Goal: Transaction & Acquisition: Purchase product/service

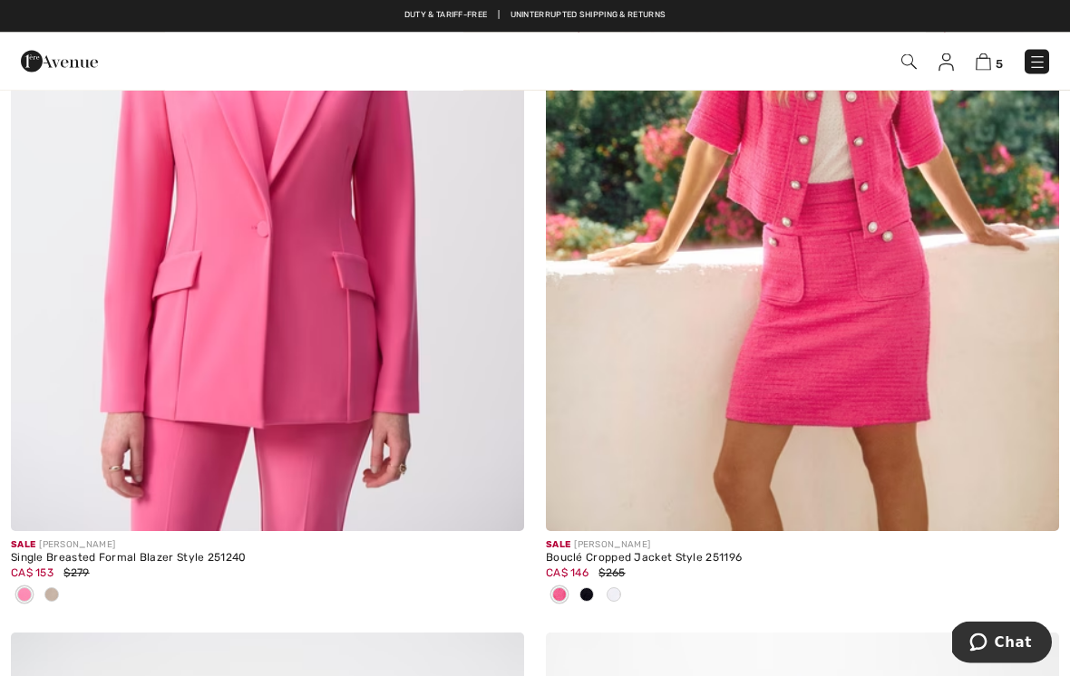
scroll to position [5966, 0]
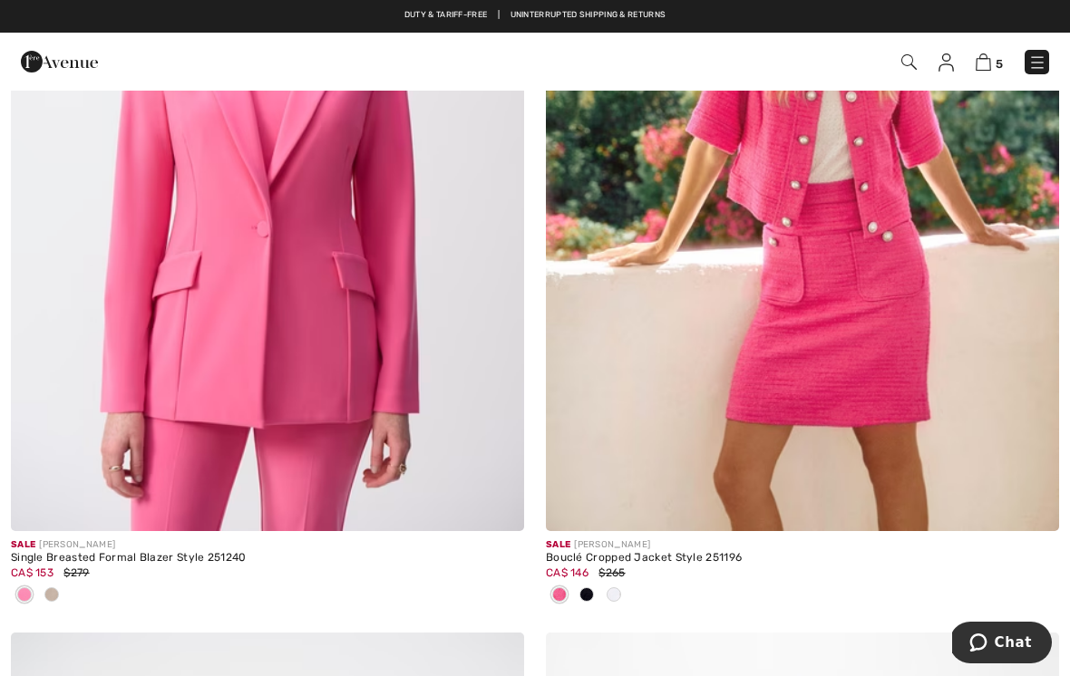
click at [325, 271] on img at bounding box center [267, 147] width 513 height 770
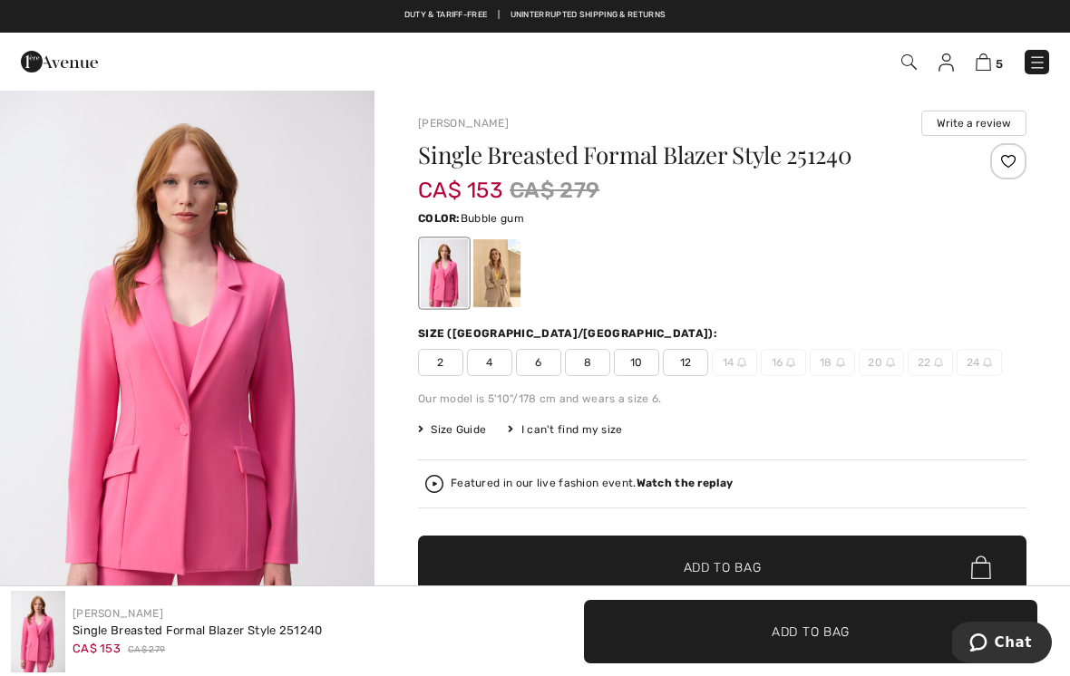
click at [645, 364] on span "10" at bounding box center [636, 362] width 45 height 27
click at [754, 572] on span "Add to Bag" at bounding box center [722, 567] width 78 height 19
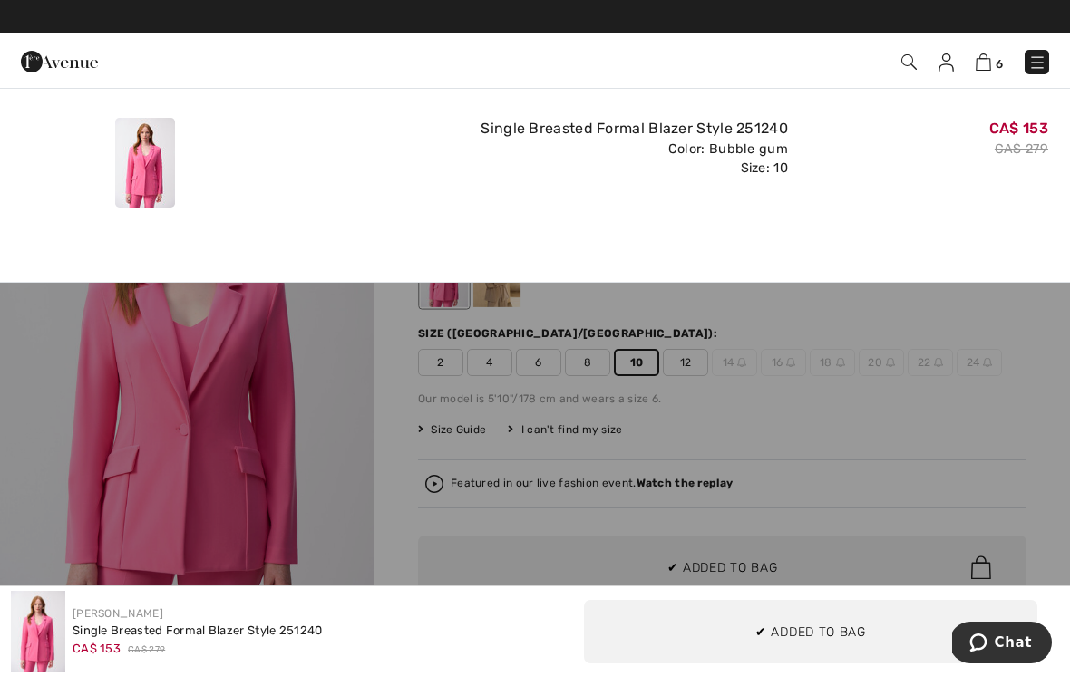
click at [927, 204] on div "CA$ 153 CA$ 279" at bounding box center [925, 163] width 260 height 104
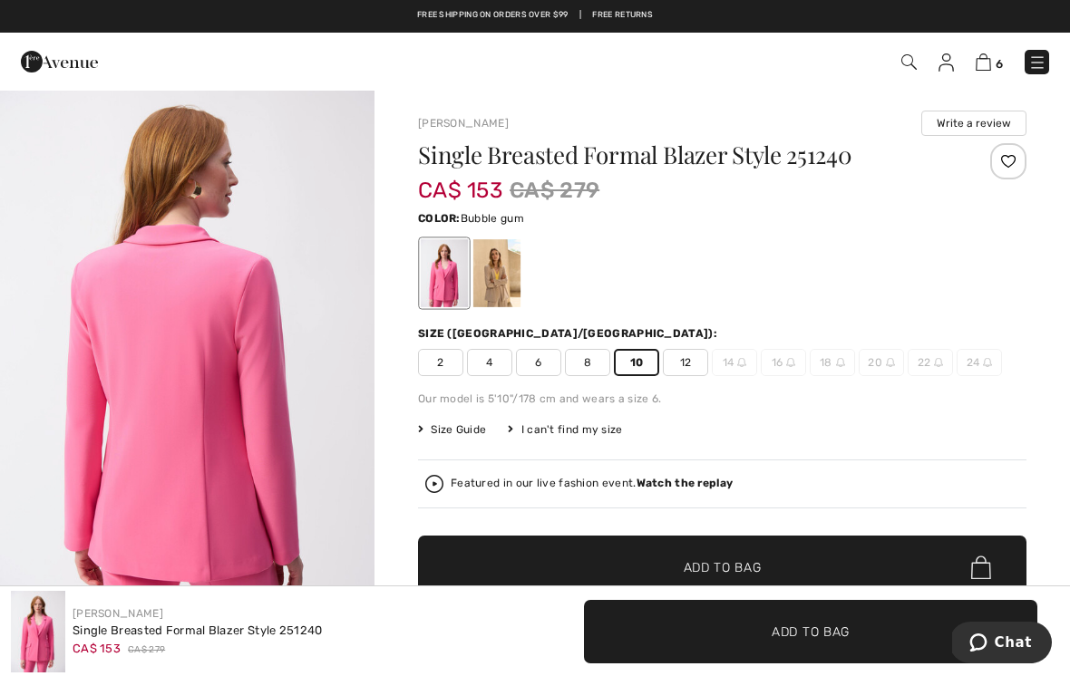
click at [742, 566] on span "Add to Bag" at bounding box center [722, 567] width 78 height 19
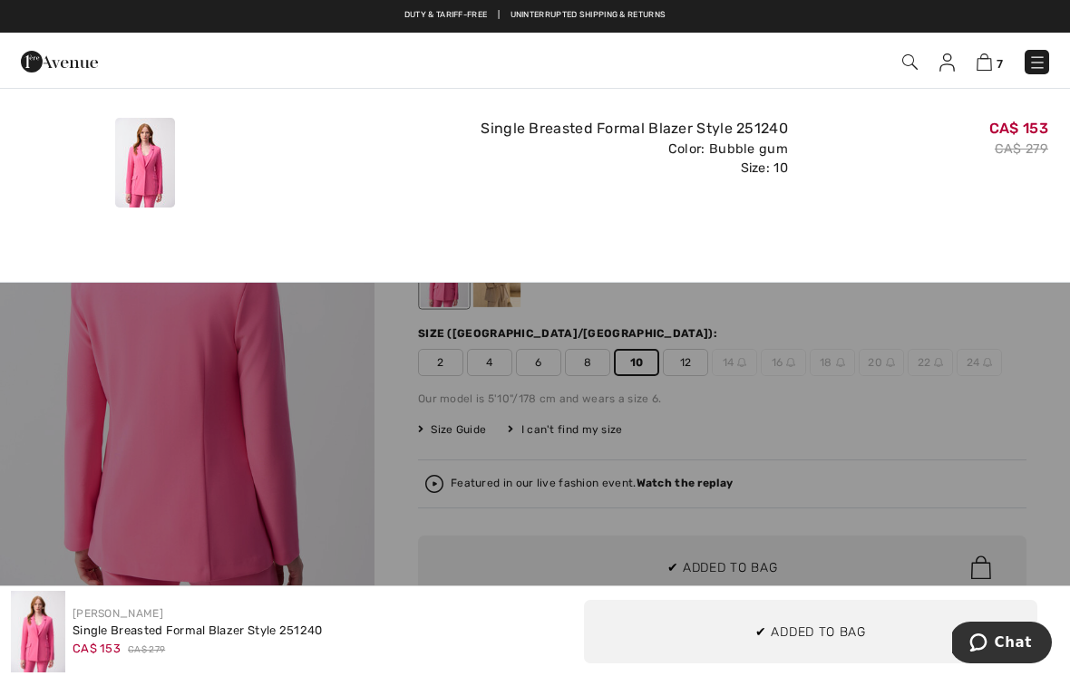
click at [379, 237] on div "Added to Bag Joseph Ribkoff Textured Hip-length Overclothes Style 241069 CA$ 14…" at bounding box center [535, 178] width 1070 height 208
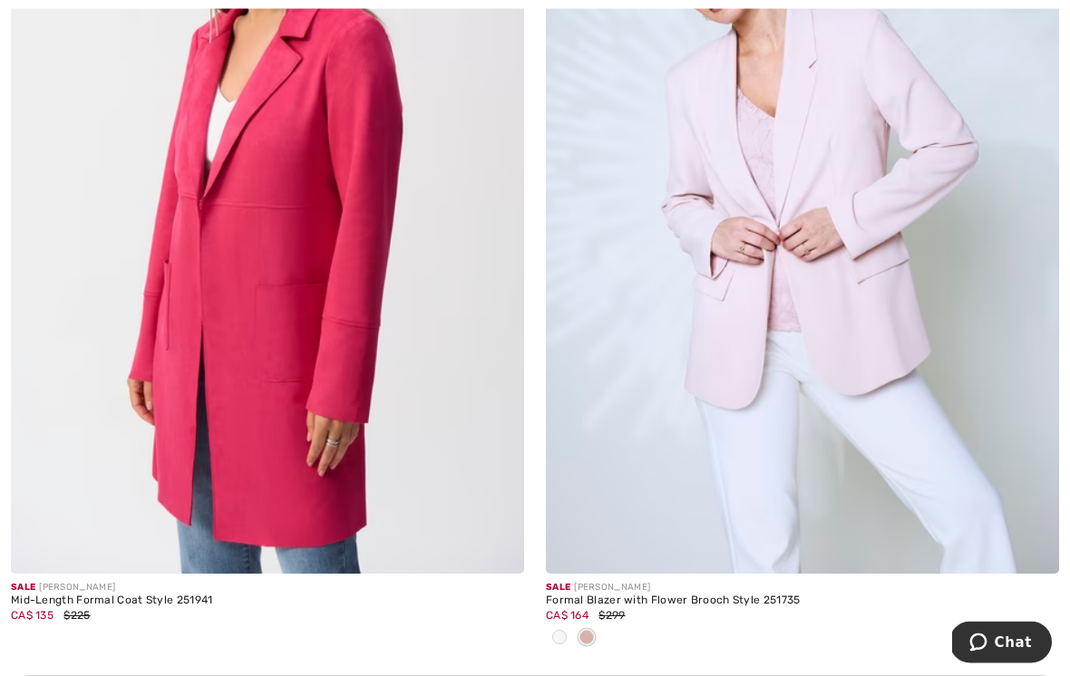
scroll to position [4895, 0]
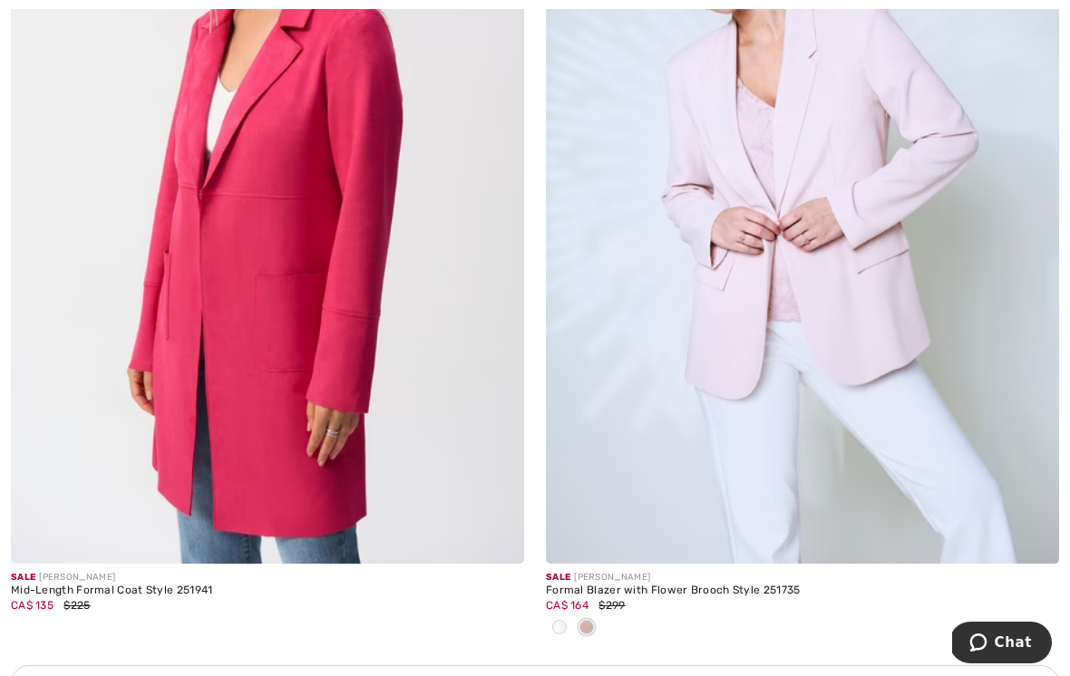
click at [893, 359] on img at bounding box center [802, 179] width 513 height 770
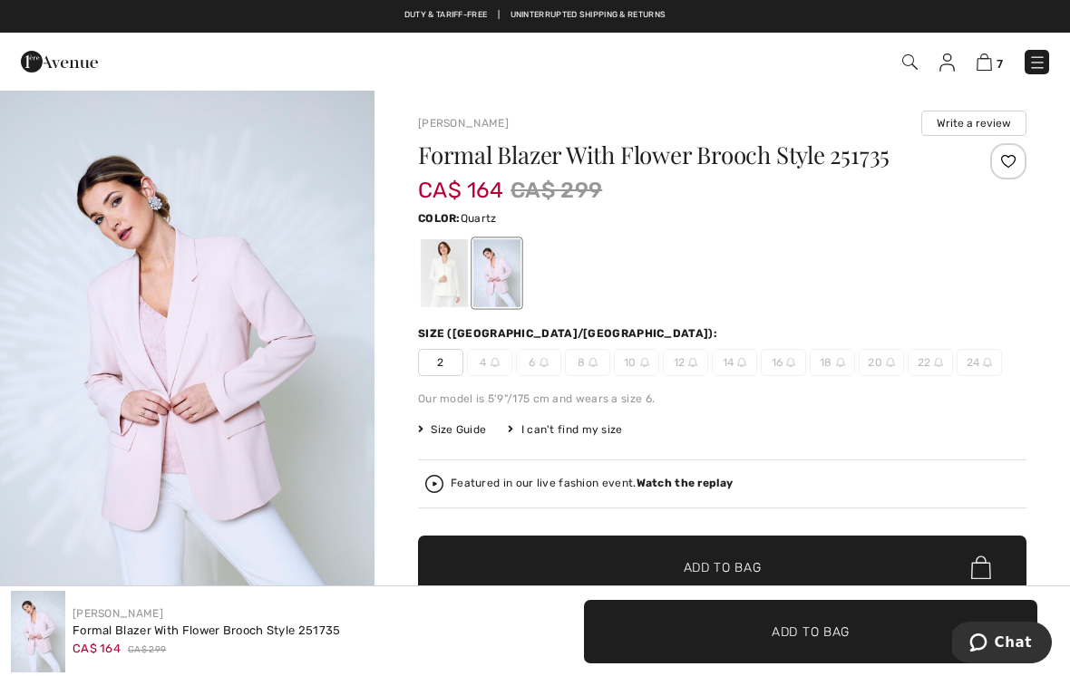
click at [511, 274] on div at bounding box center [496, 273] width 47 height 68
click at [444, 278] on div at bounding box center [444, 273] width 47 height 68
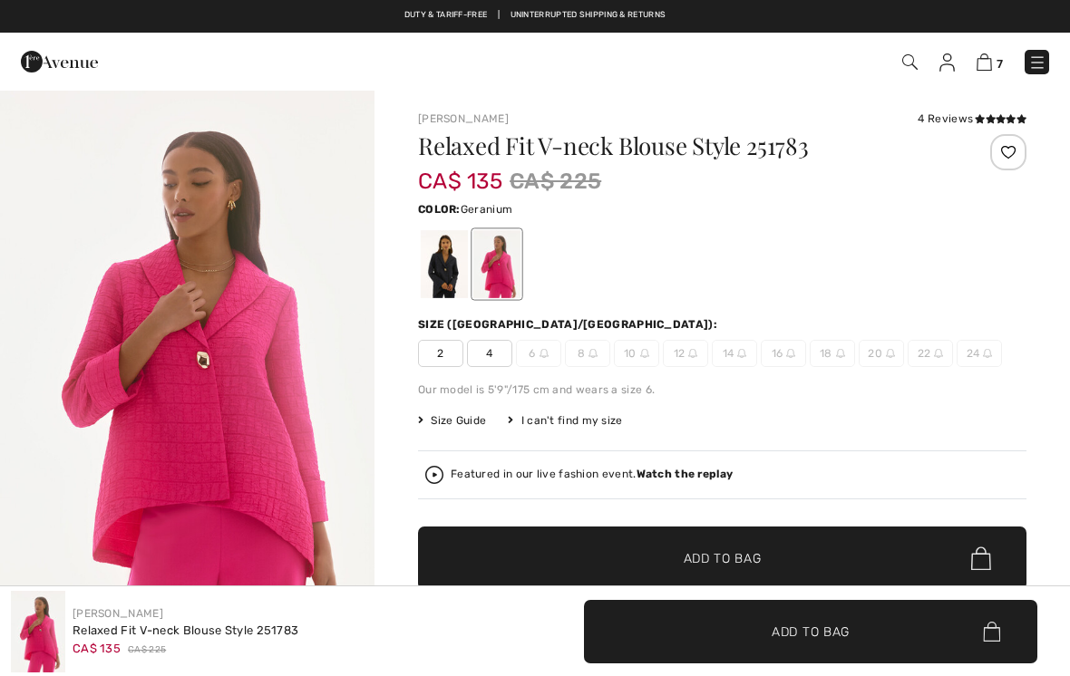
checkbox input "true"
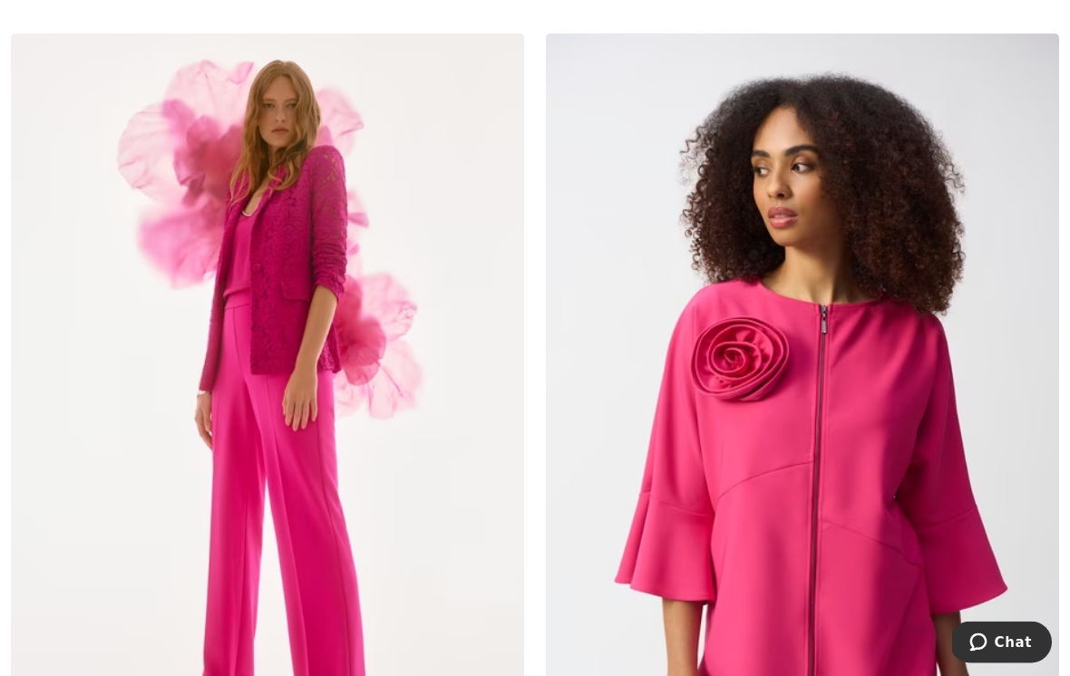
scroll to position [2932, 0]
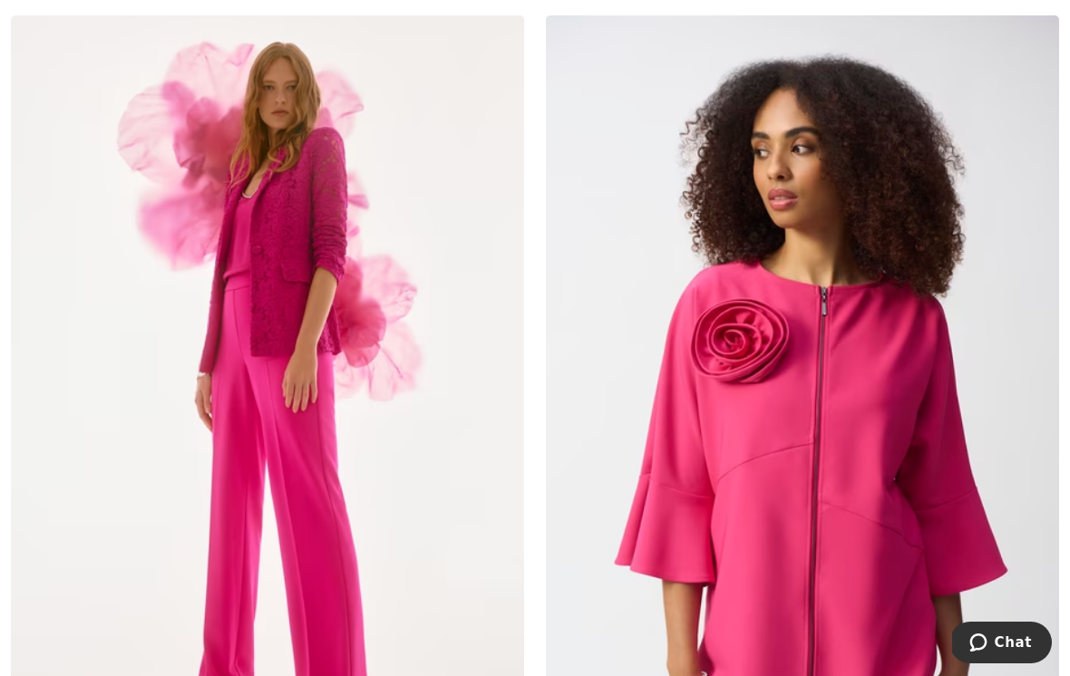
click at [394, 392] on img at bounding box center [267, 400] width 513 height 770
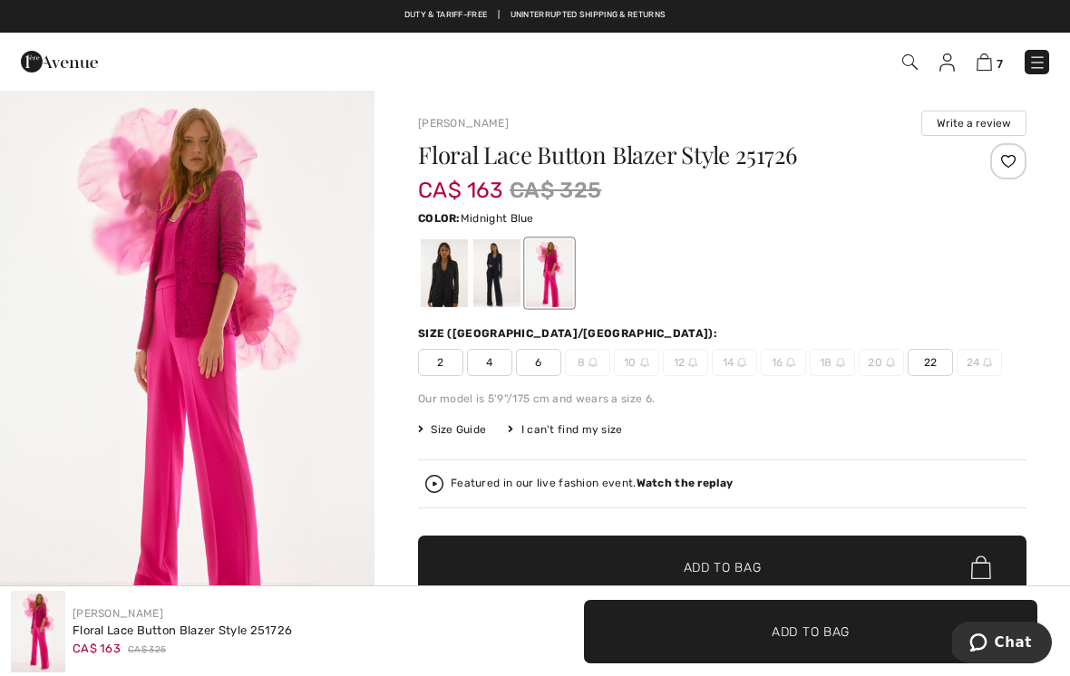
click at [499, 283] on div at bounding box center [496, 273] width 47 height 68
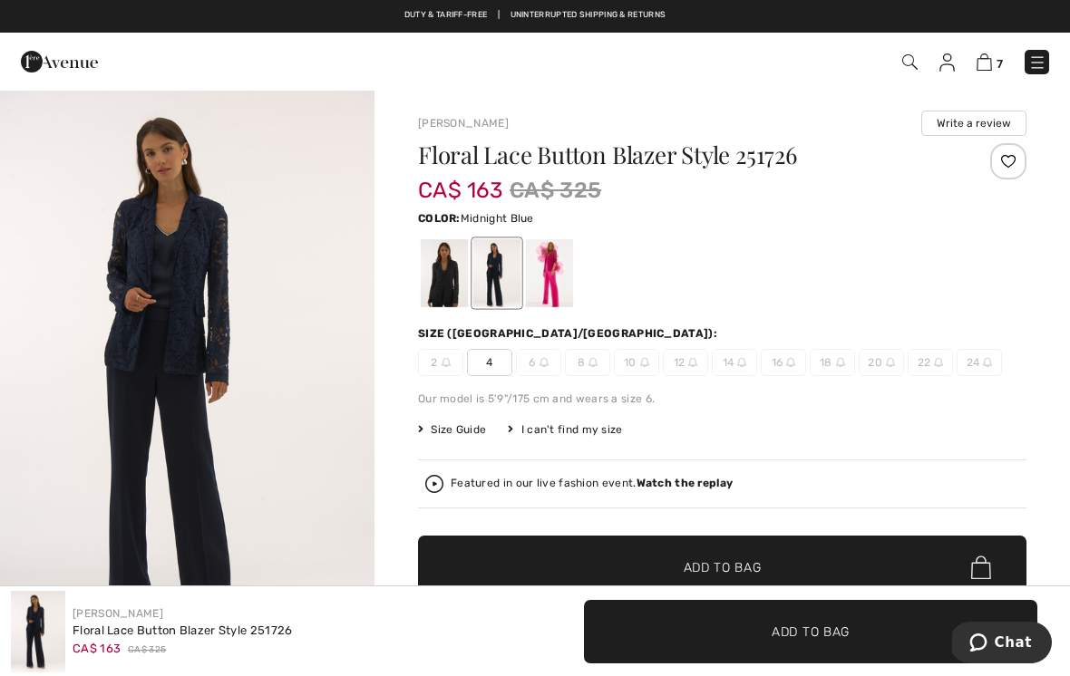
click at [453, 278] on div at bounding box center [444, 273] width 47 height 68
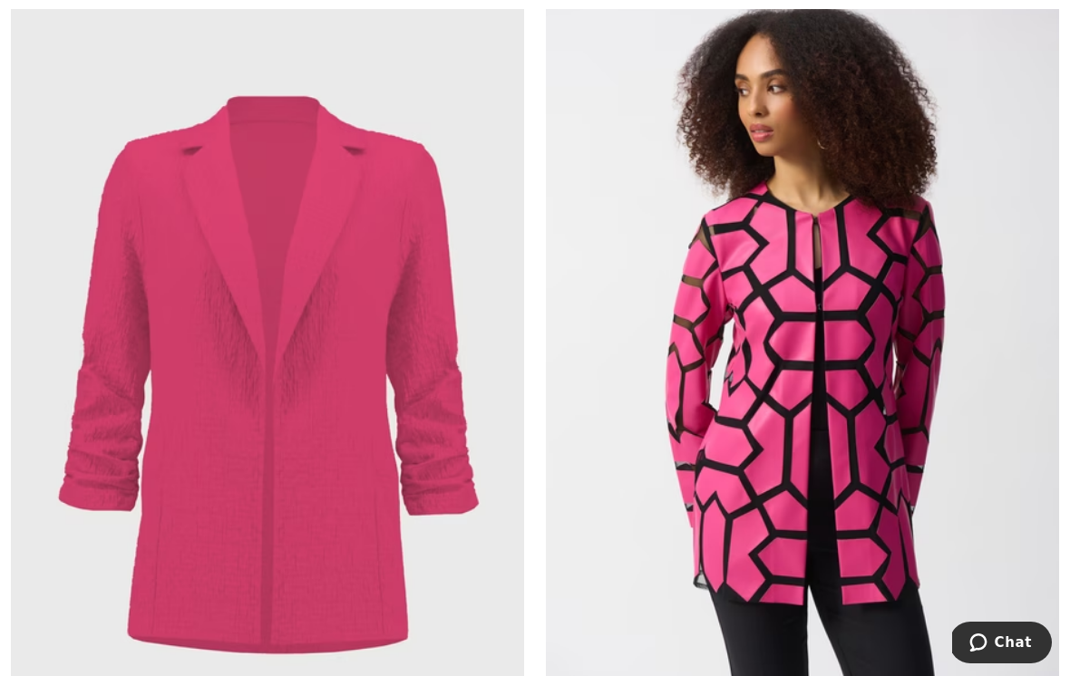
scroll to position [2102, 0]
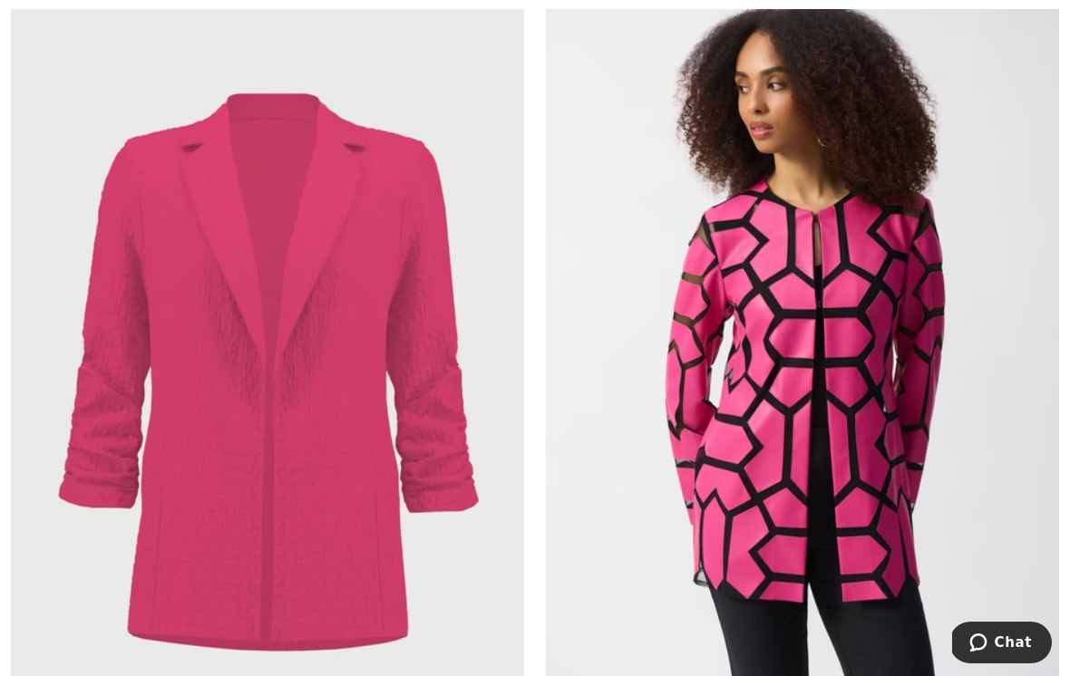
click at [431, 420] on img at bounding box center [267, 360] width 513 height 770
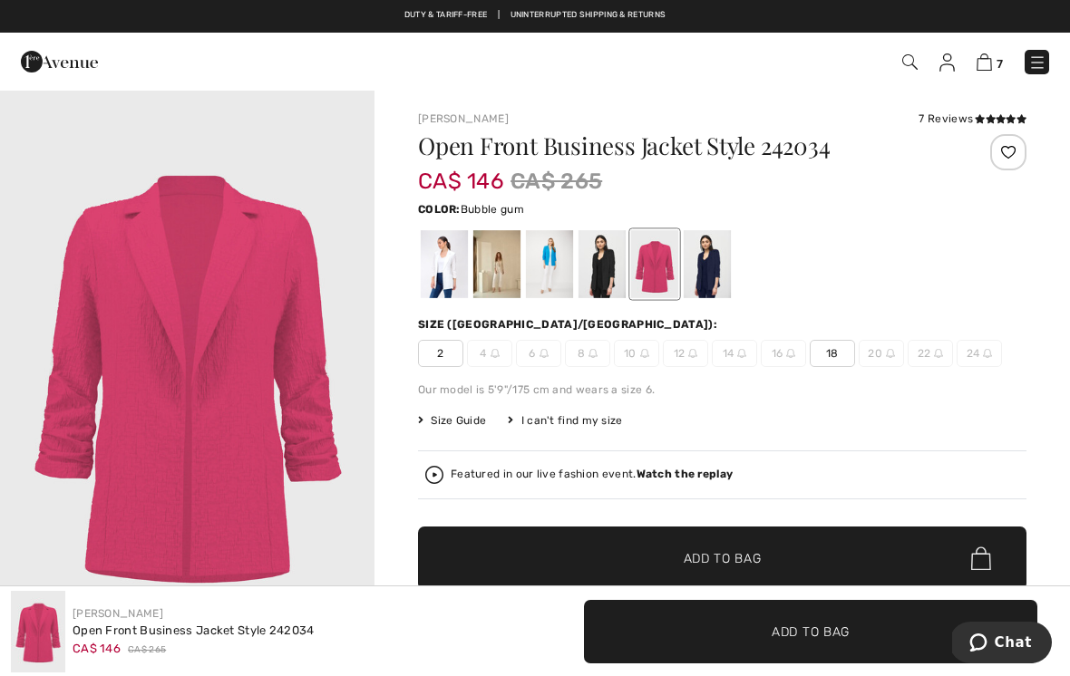
click at [665, 258] on div at bounding box center [654, 264] width 47 height 68
click at [452, 259] on div at bounding box center [444, 264] width 47 height 68
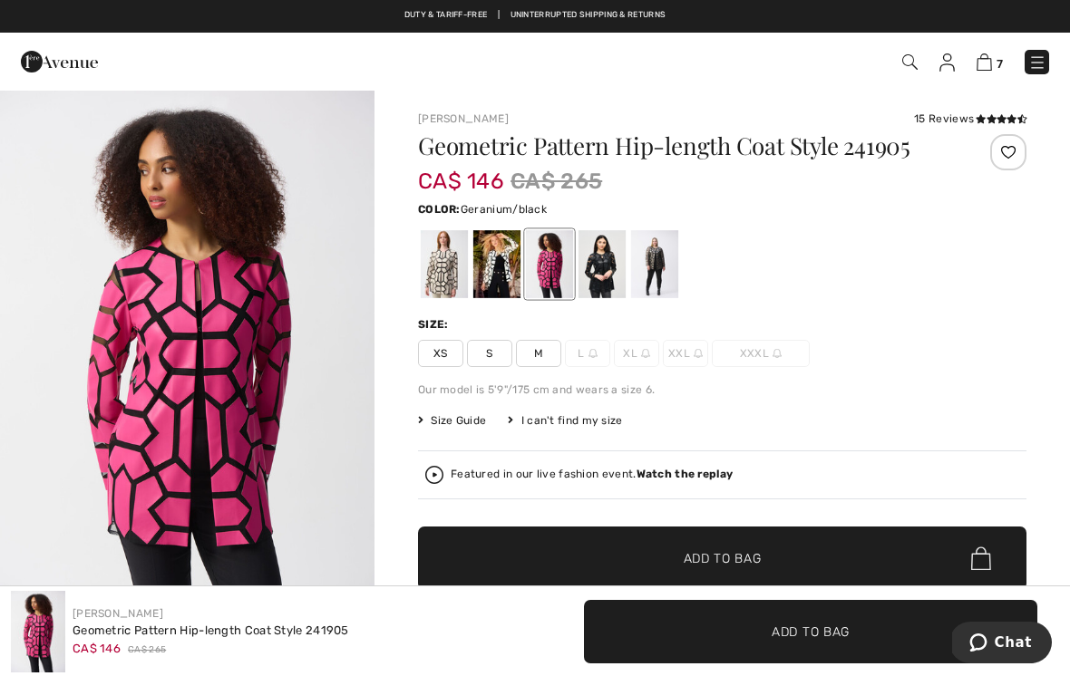
click at [565, 257] on div at bounding box center [549, 264] width 47 height 68
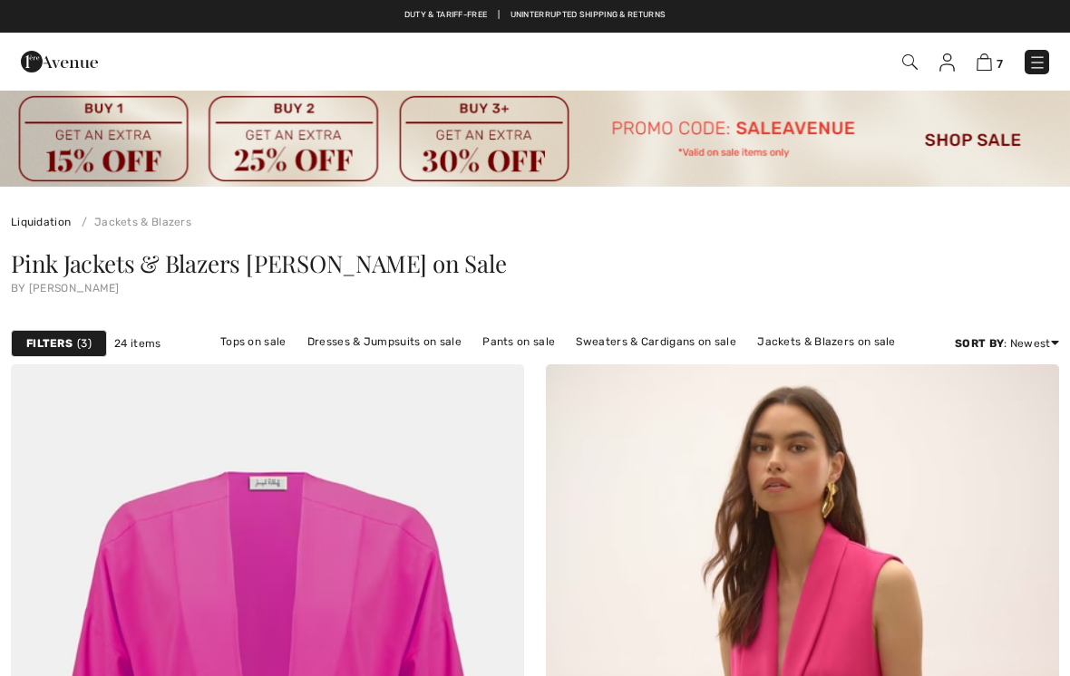
checkbox input "true"
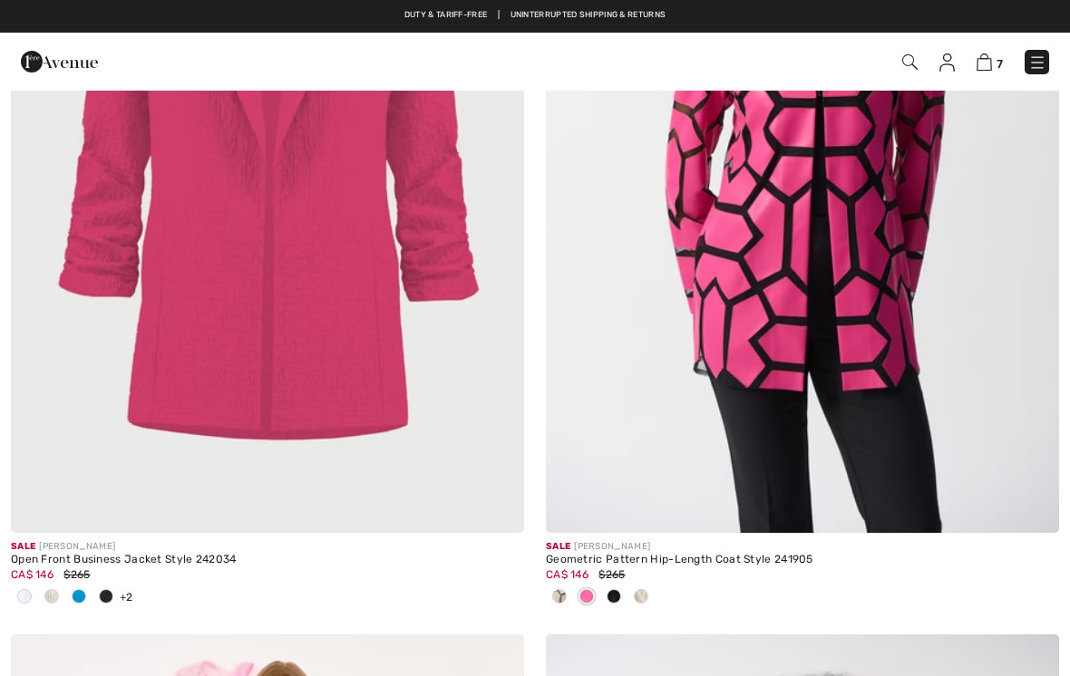
scroll to position [2335, 0]
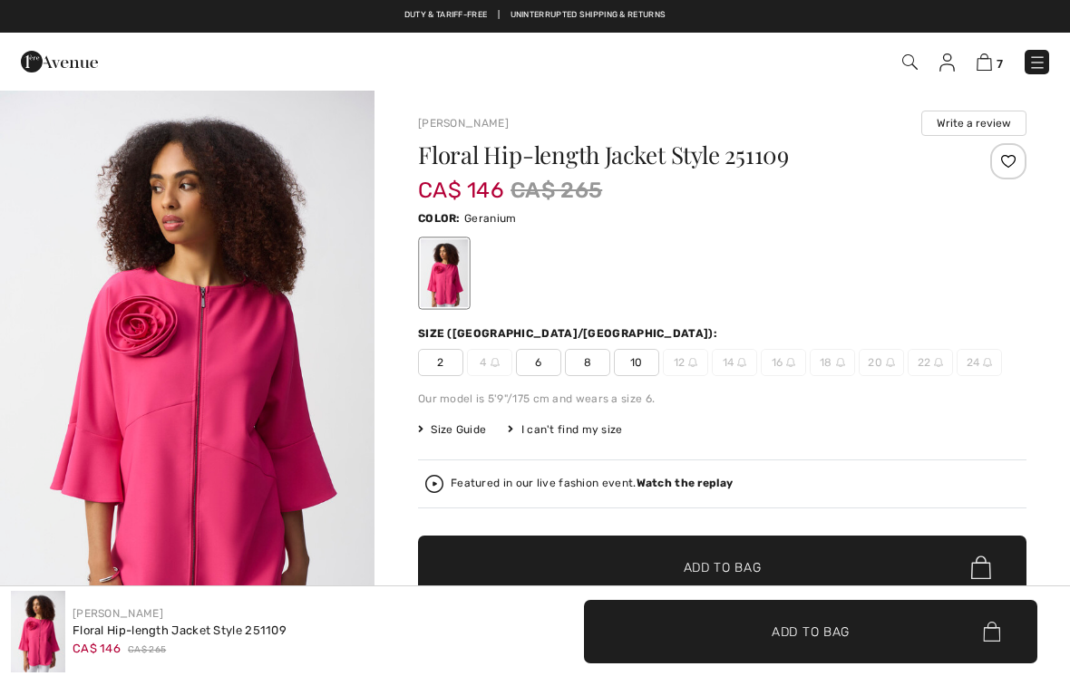
checkbox input "true"
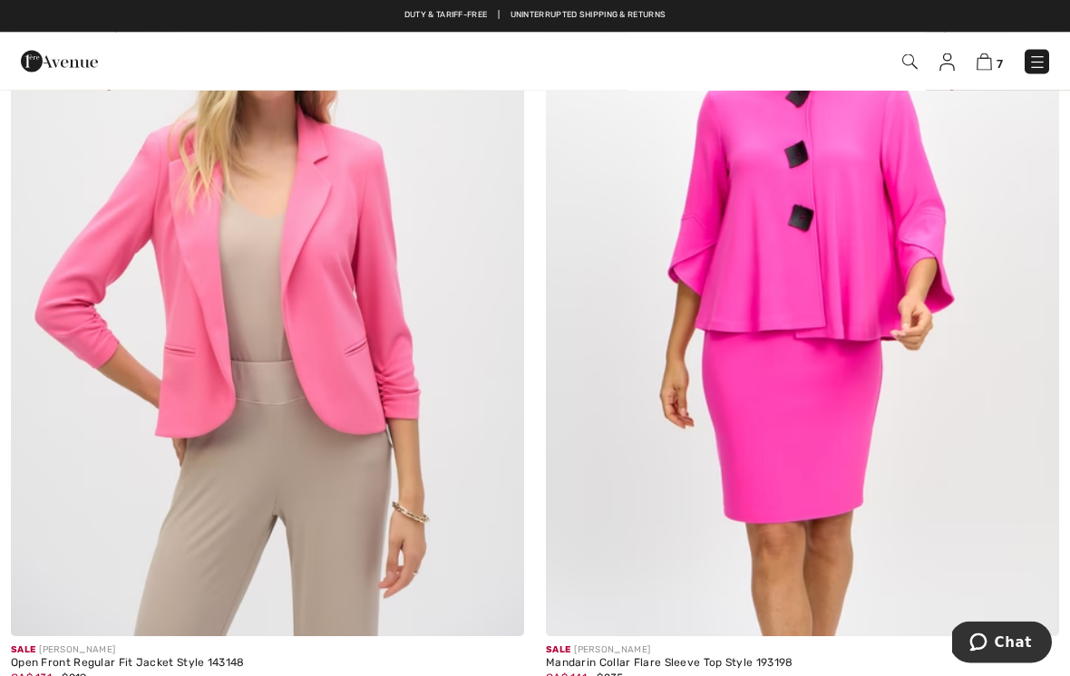
scroll to position [6732, 0]
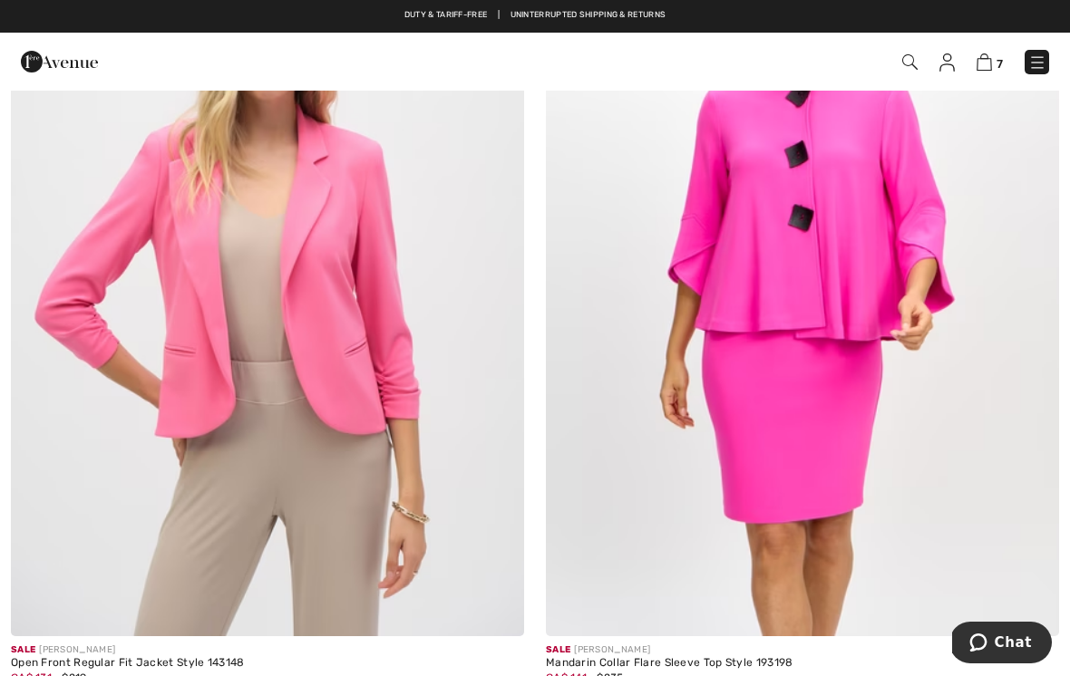
click at [365, 291] on img at bounding box center [267, 252] width 513 height 770
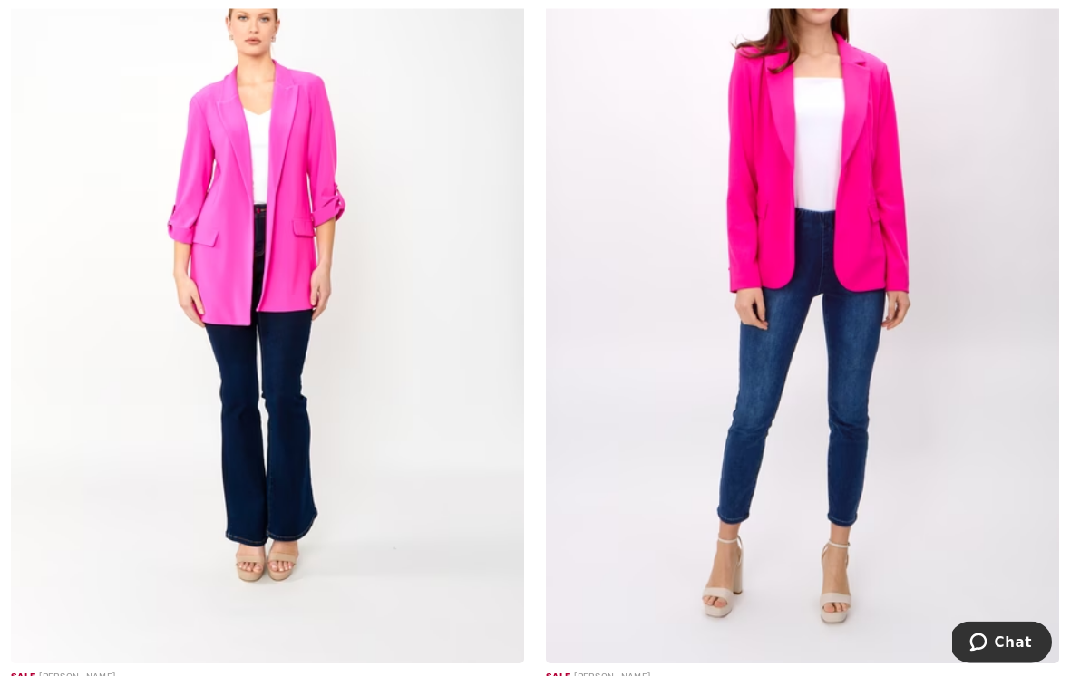
scroll to position [8415, 0]
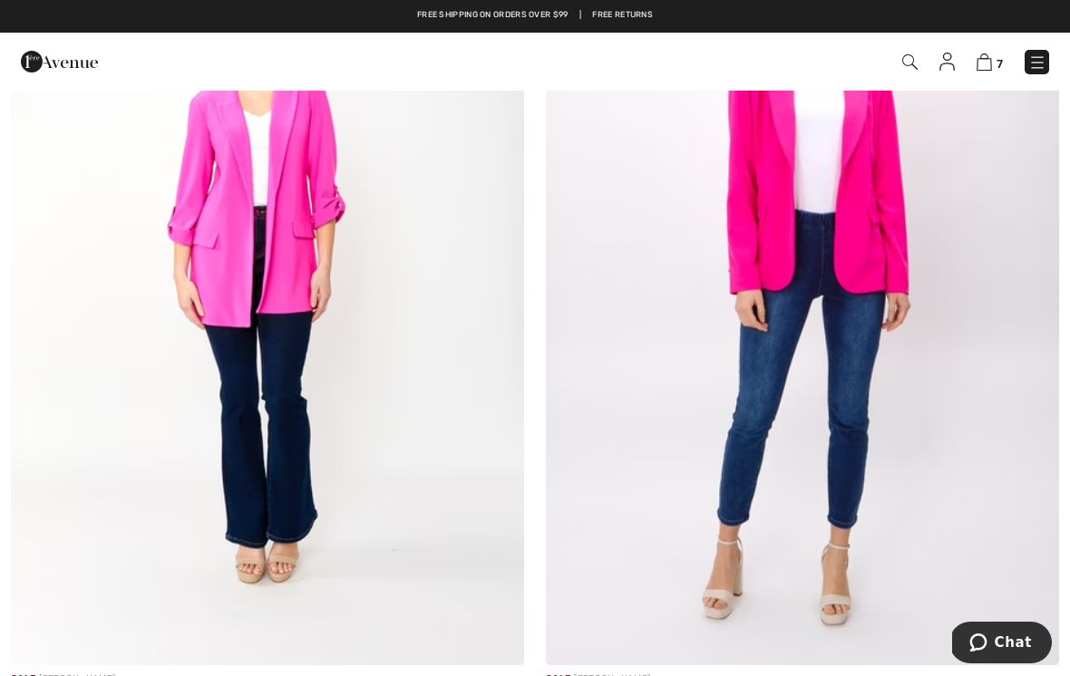
click at [298, 283] on img at bounding box center [267, 281] width 513 height 770
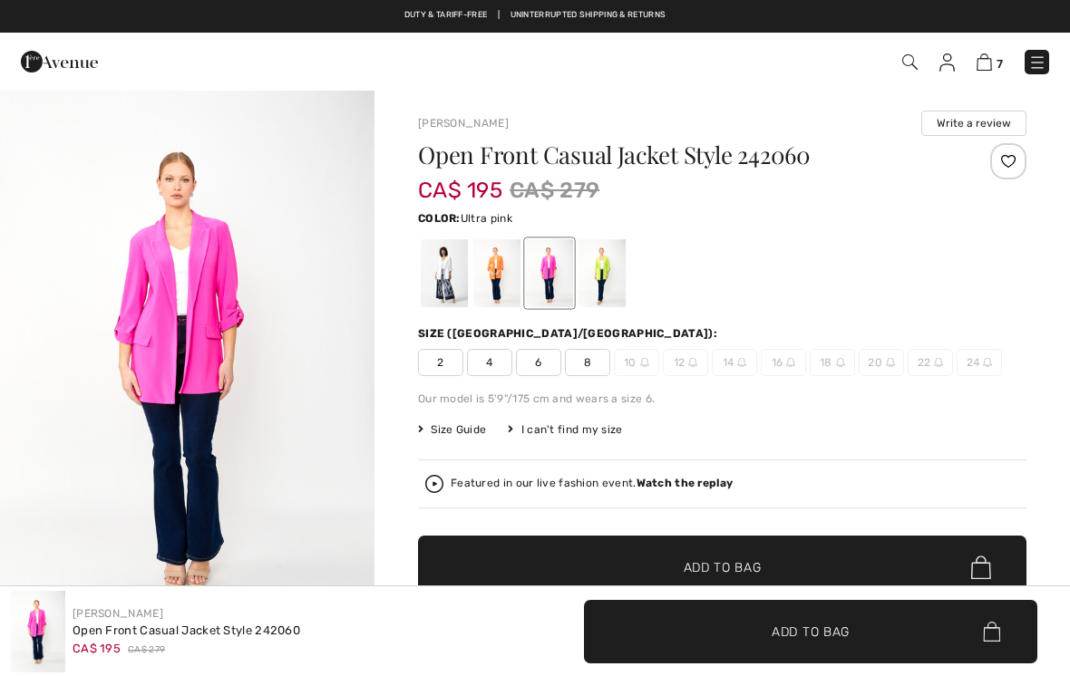
checkbox input "true"
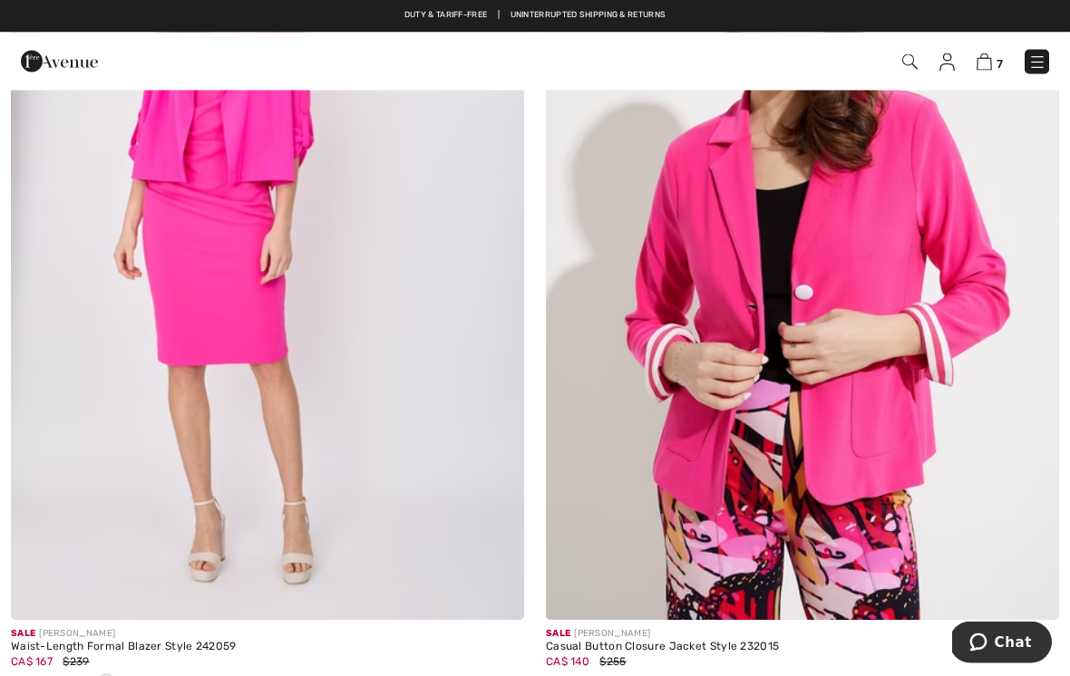
scroll to position [9333, 0]
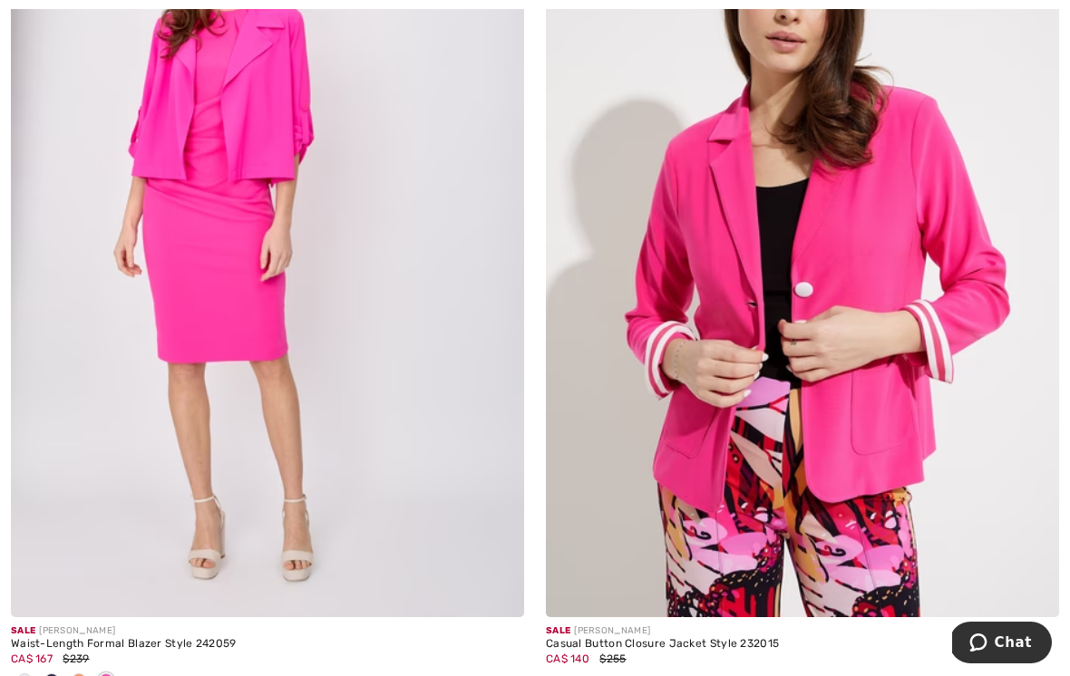
click at [895, 421] on img at bounding box center [802, 233] width 513 height 770
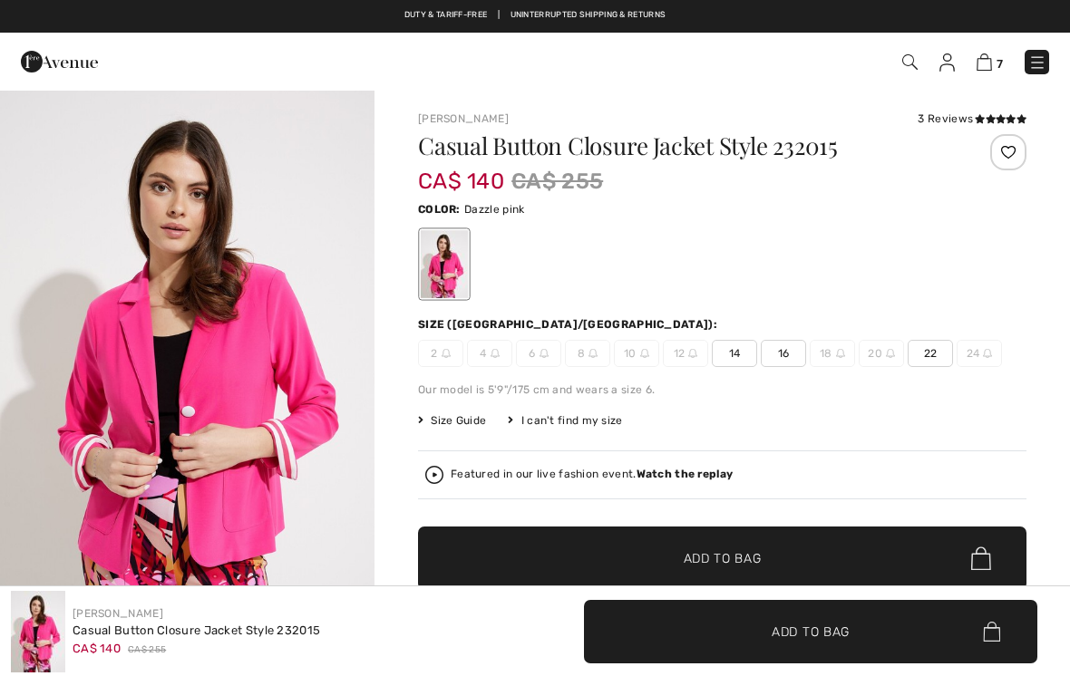
checkbox input "true"
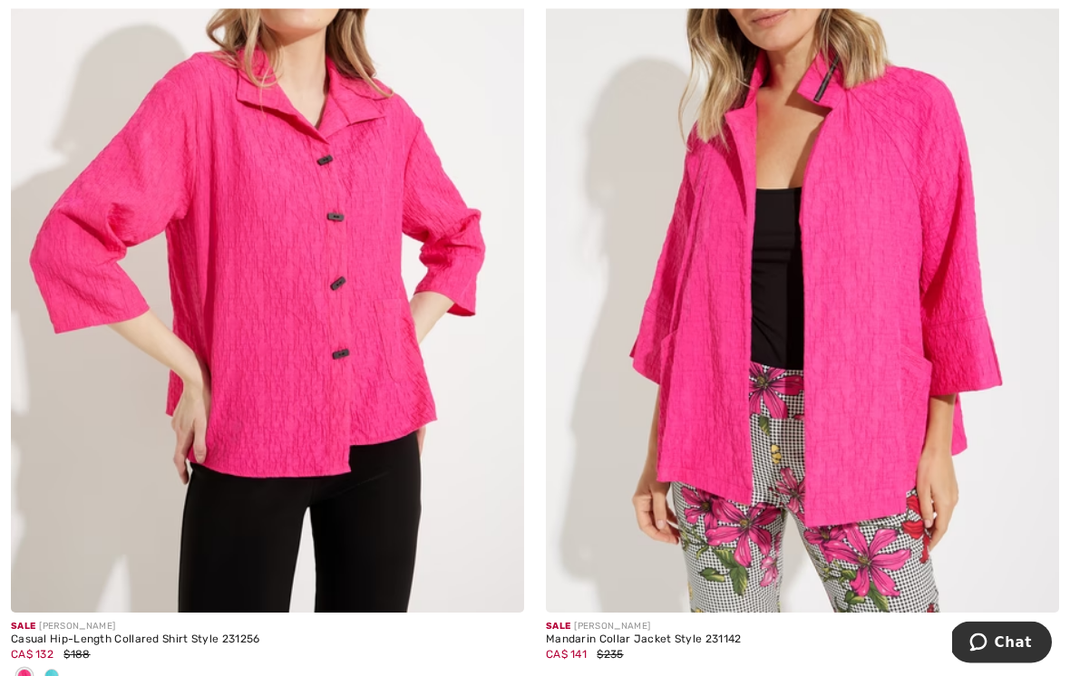
scroll to position [10209, 0]
click at [905, 334] on img at bounding box center [802, 228] width 513 height 770
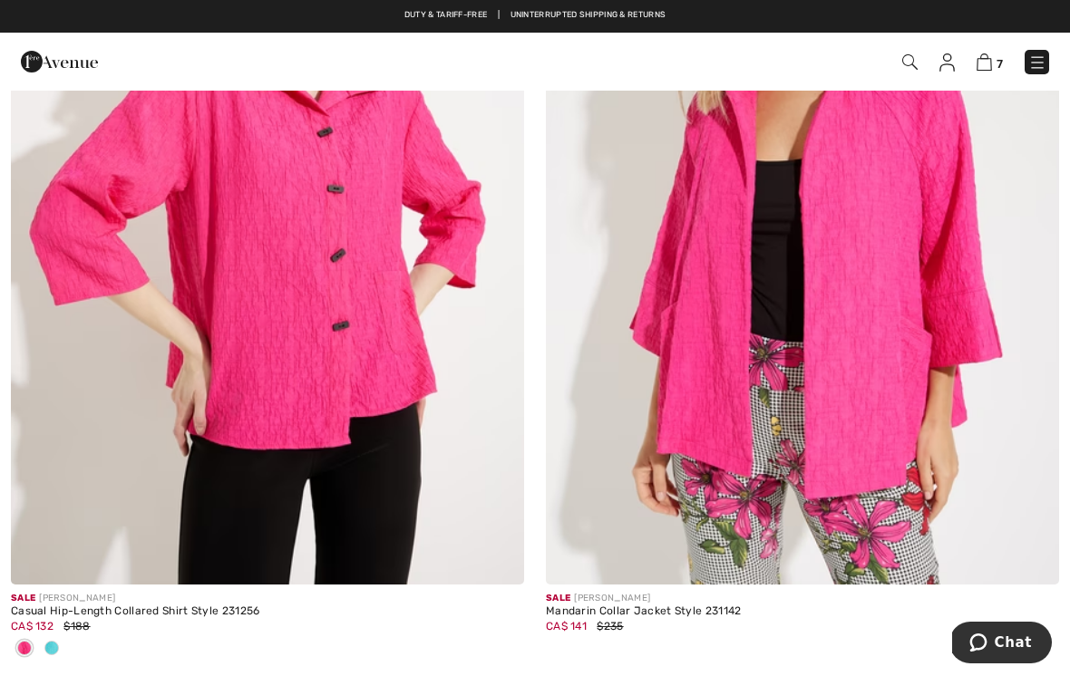
click at [403, 314] on img at bounding box center [267, 200] width 513 height 770
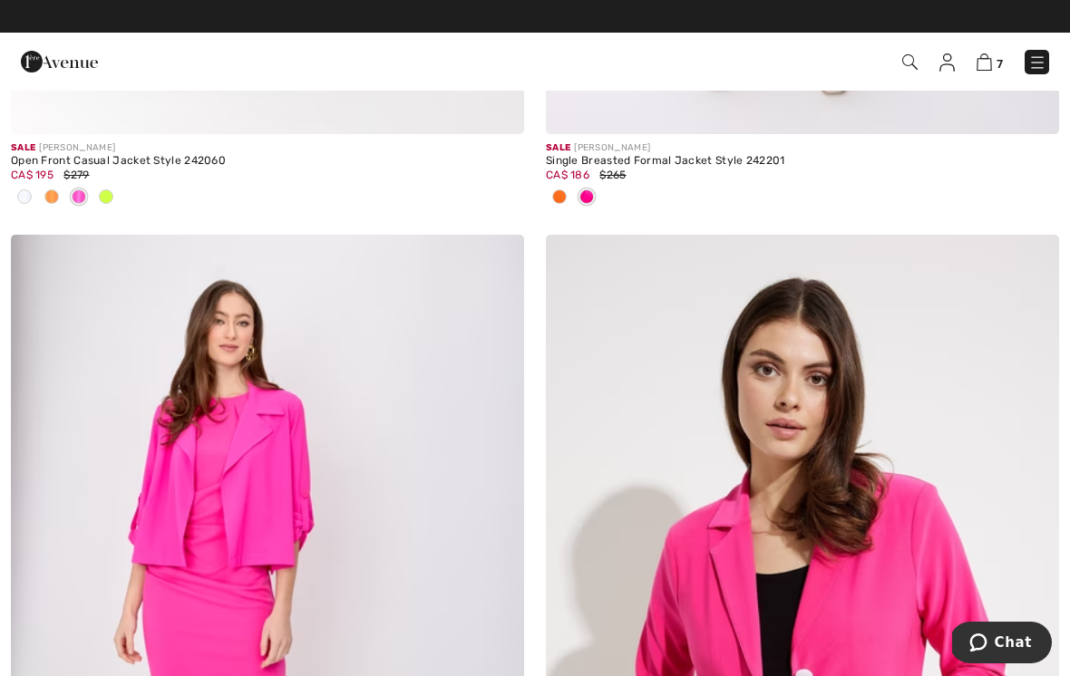
scroll to position [8943, 0]
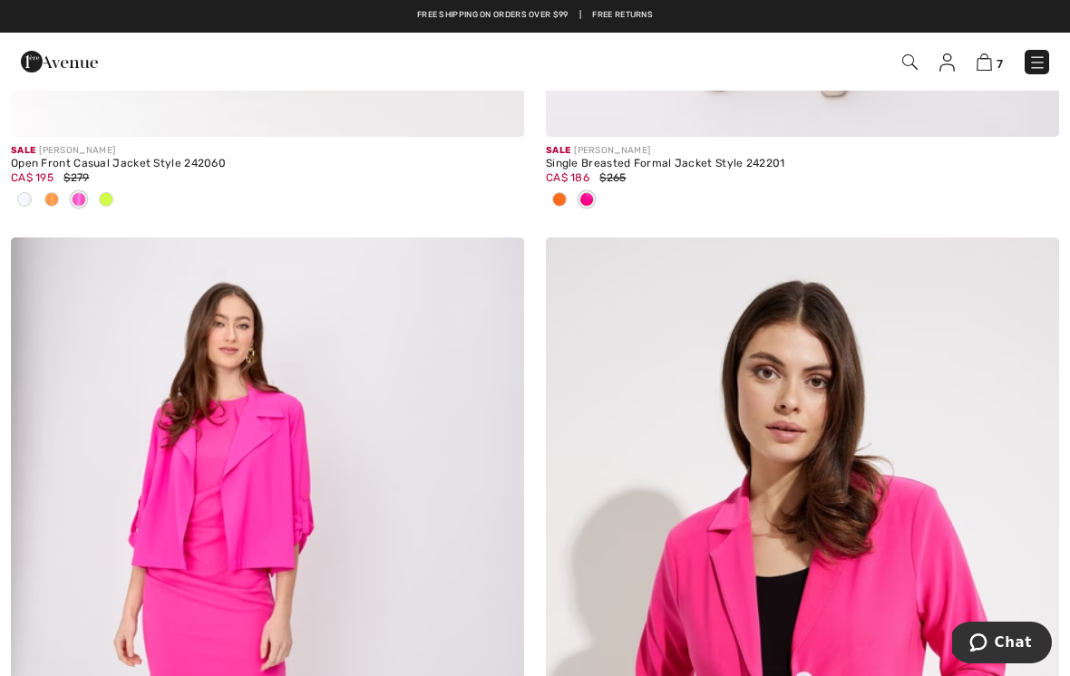
click at [366, 394] on img at bounding box center [267, 622] width 513 height 770
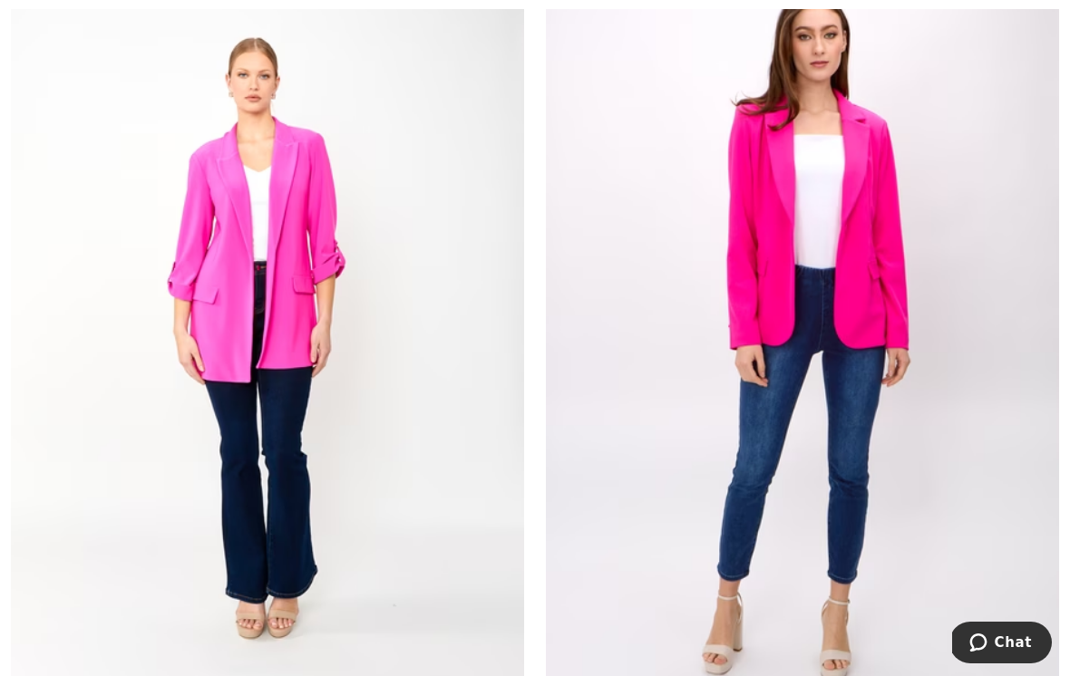
scroll to position [8358, 0]
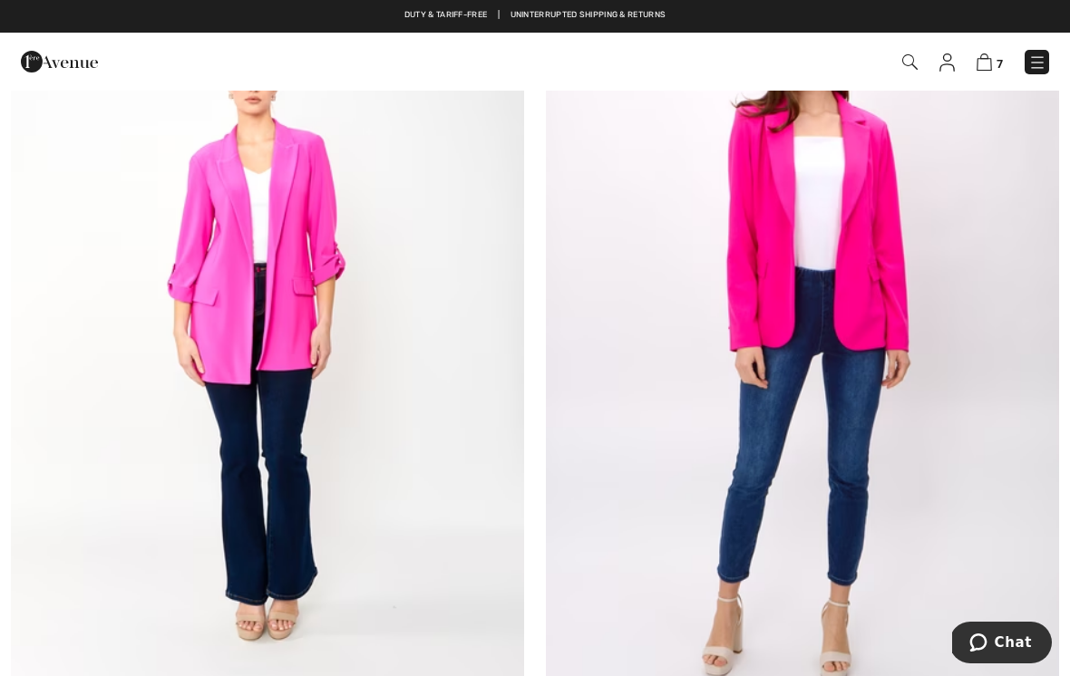
click at [988, 55] on img at bounding box center [983, 61] width 15 height 17
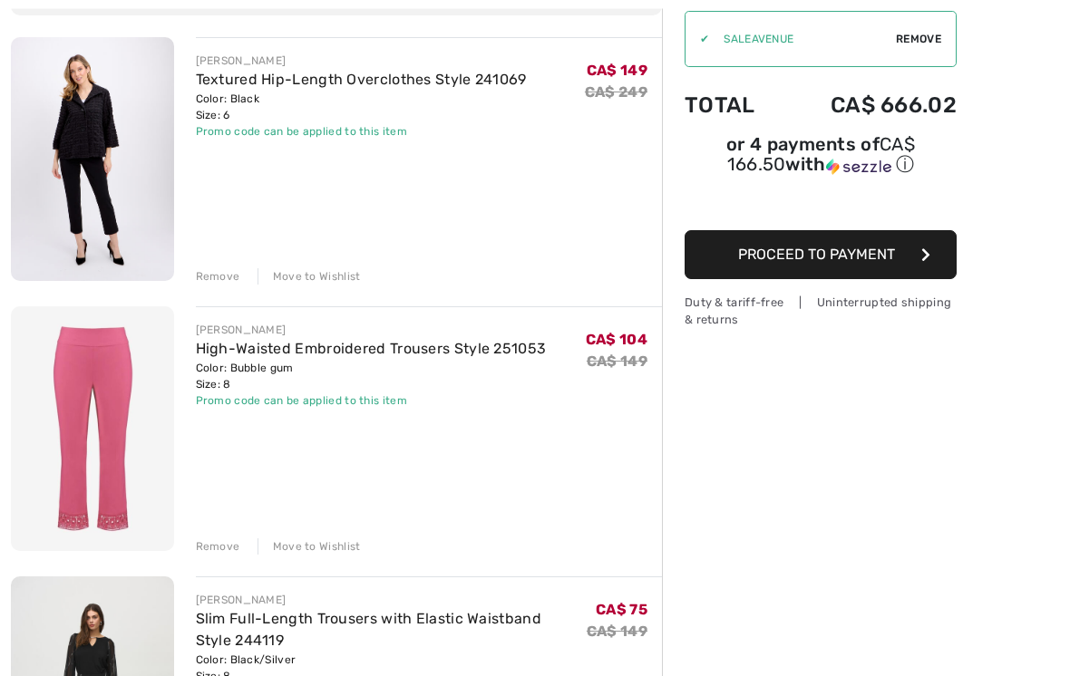
scroll to position [200, 0]
click at [273, 355] on link "High-Waisted Embroidered Trousers Style 251053" at bounding box center [371, 348] width 351 height 17
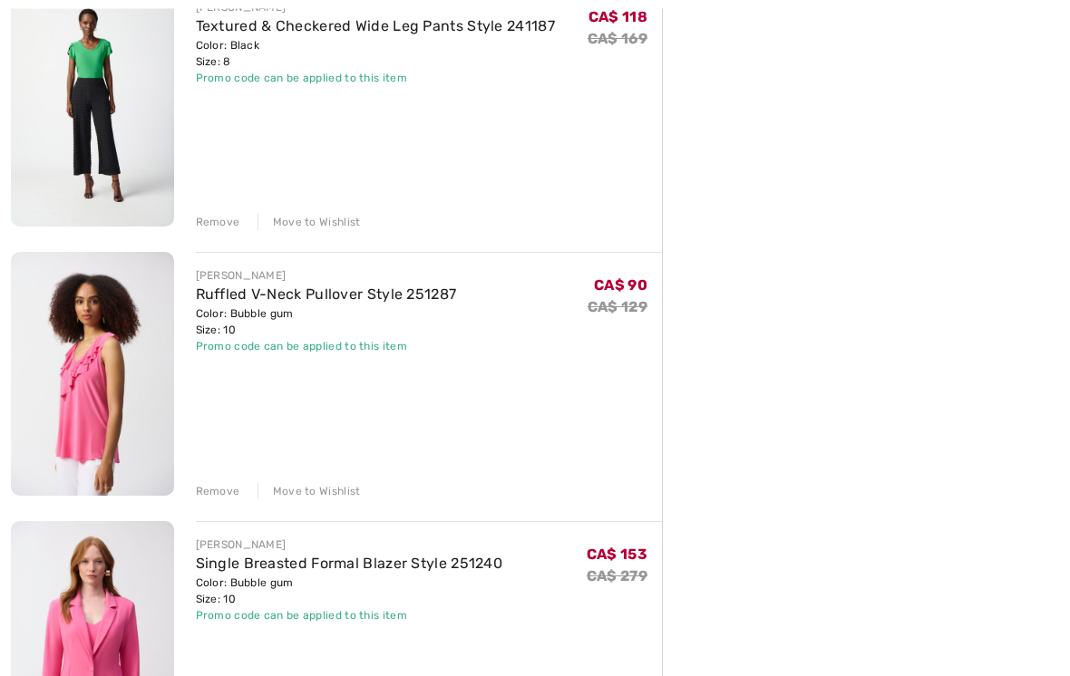
scroll to position [1076, 0]
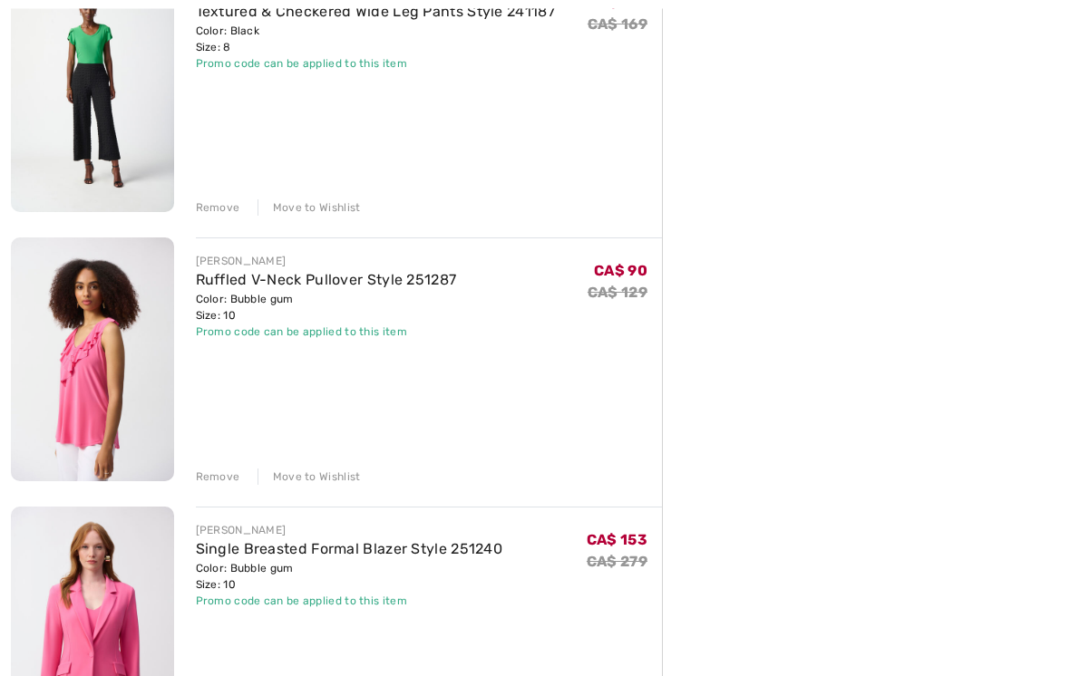
click at [133, 381] on img at bounding box center [92, 360] width 163 height 244
click at [122, 351] on img at bounding box center [92, 360] width 163 height 244
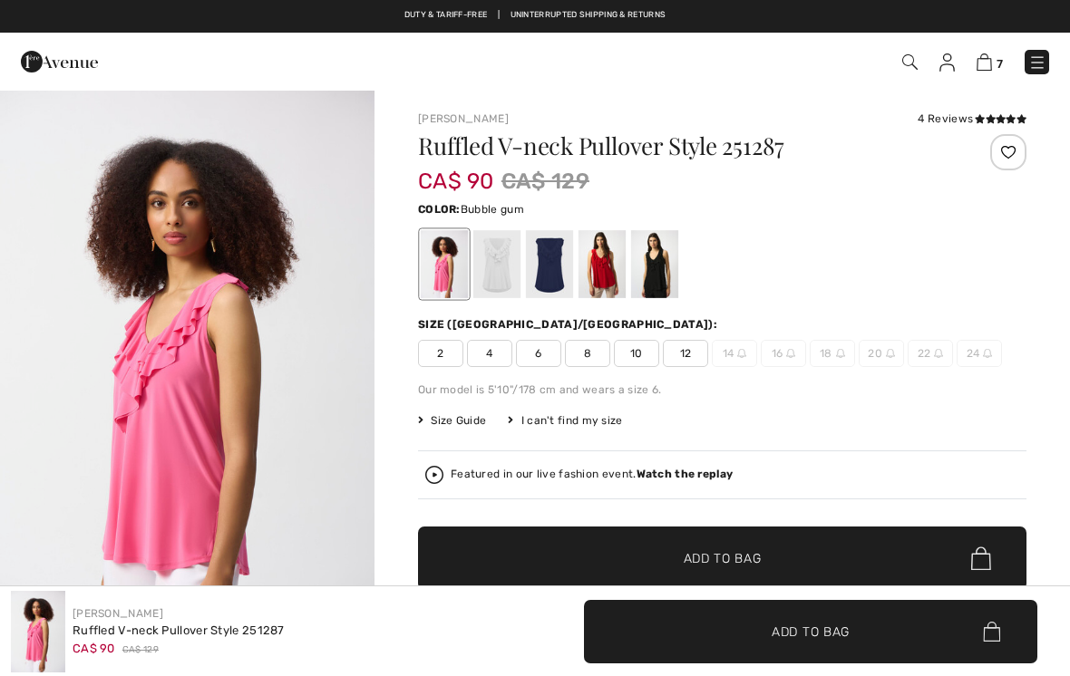
checkbox input "true"
click at [985, 115] on icon at bounding box center [990, 118] width 10 height 9
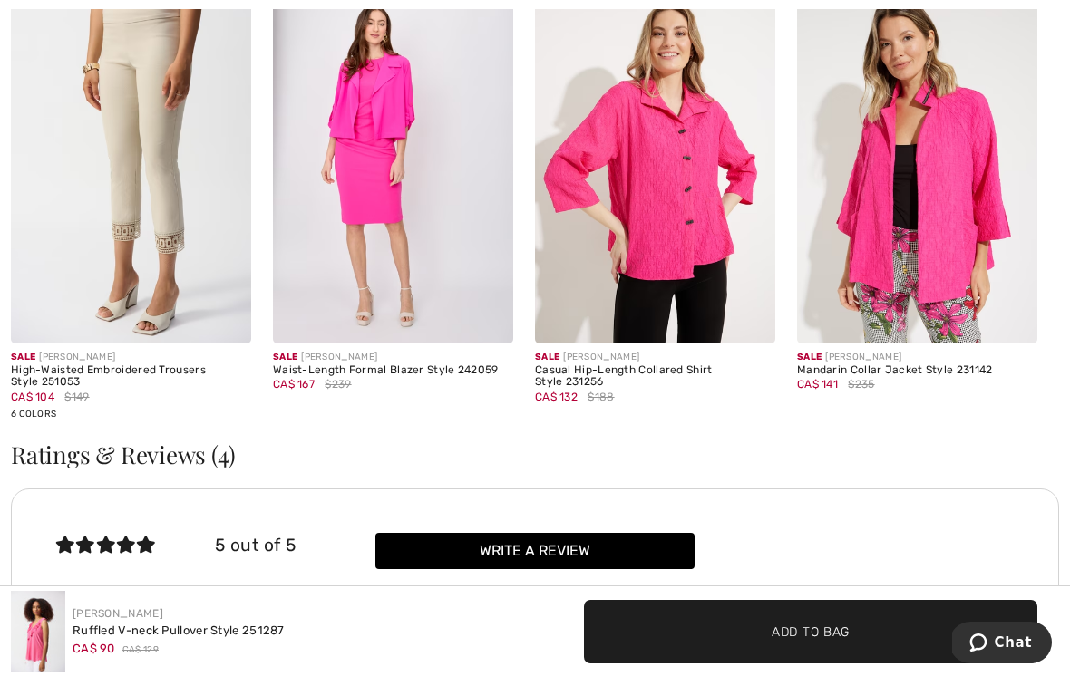
scroll to position [3149, 0]
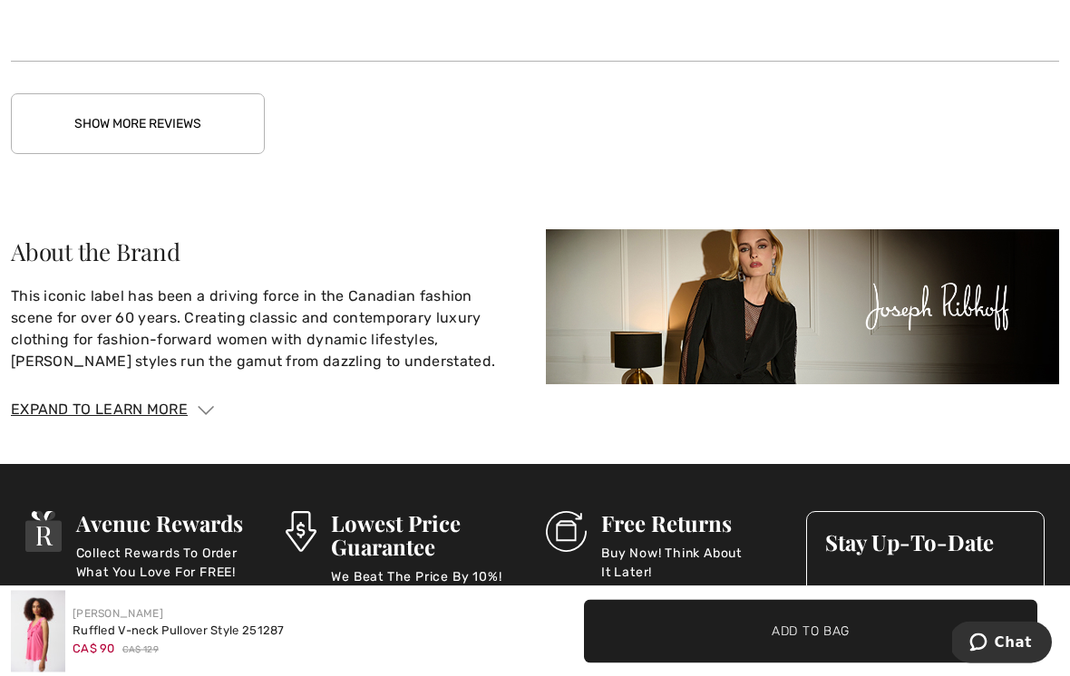
click at [214, 123] on button "Show More Reviews" at bounding box center [138, 124] width 254 height 61
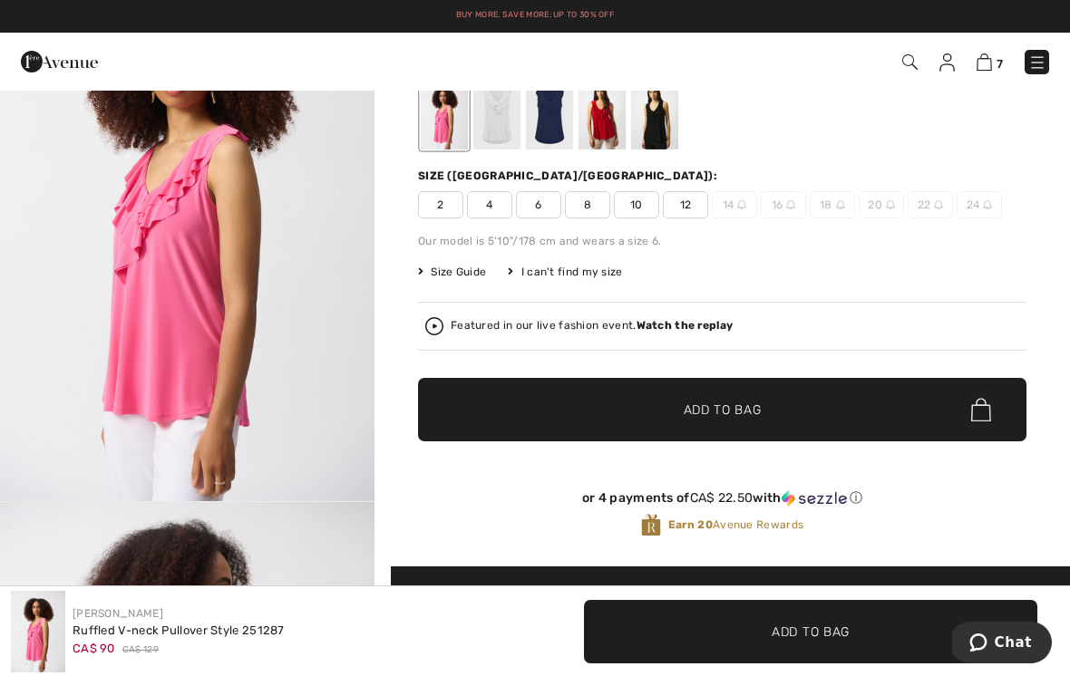
scroll to position [0, 0]
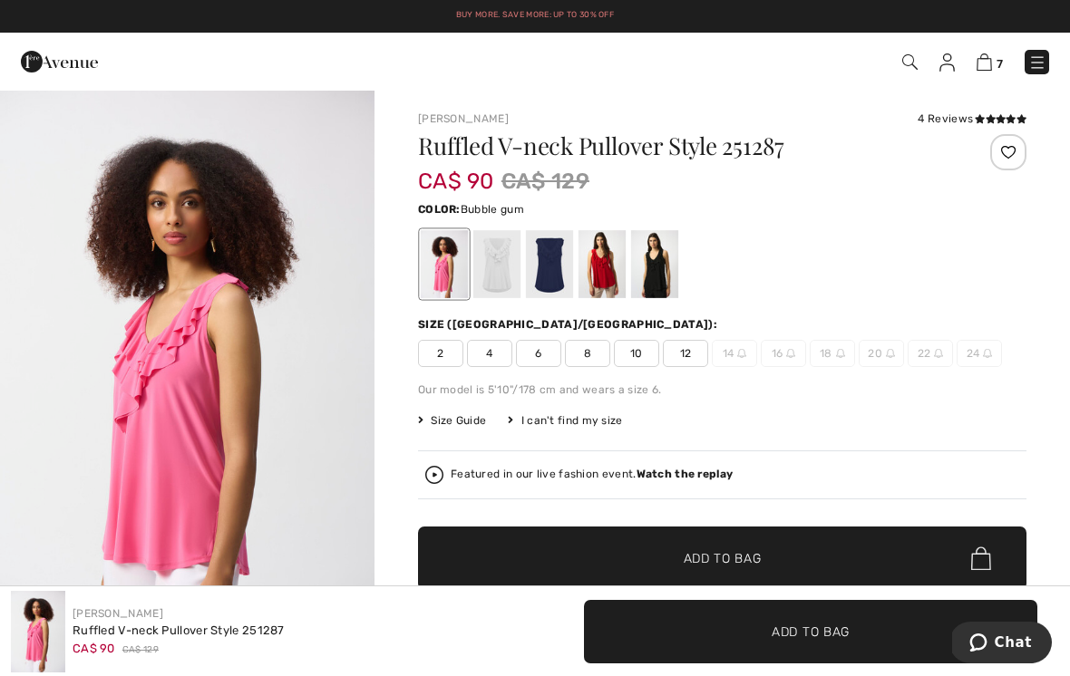
click at [987, 61] on img at bounding box center [983, 61] width 15 height 17
click at [996, 57] on span "7" at bounding box center [999, 64] width 6 height 14
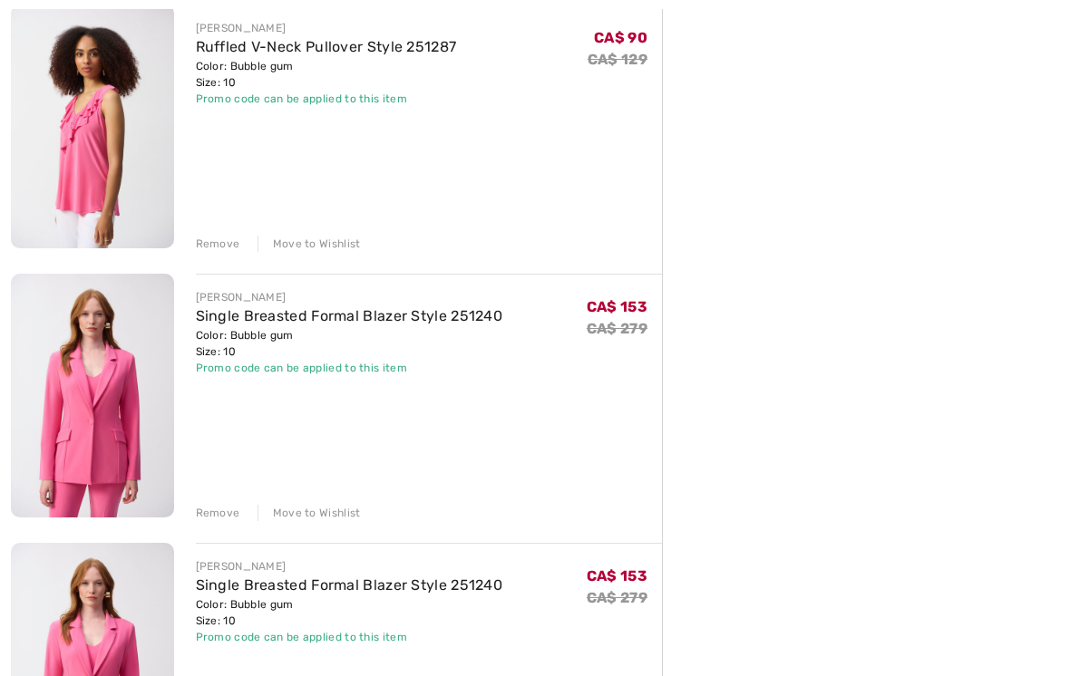
scroll to position [1311, 0]
click at [133, 395] on img at bounding box center [92, 395] width 163 height 244
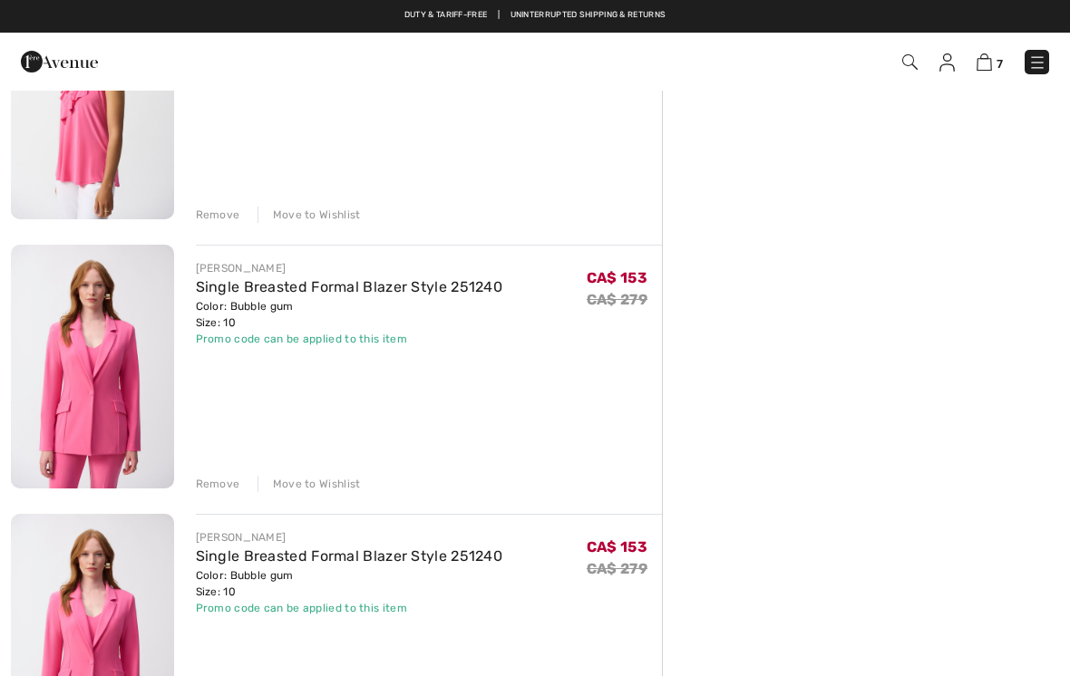
click at [228, 474] on div "Remove Move to Wishlist" at bounding box center [429, 482] width 467 height 20
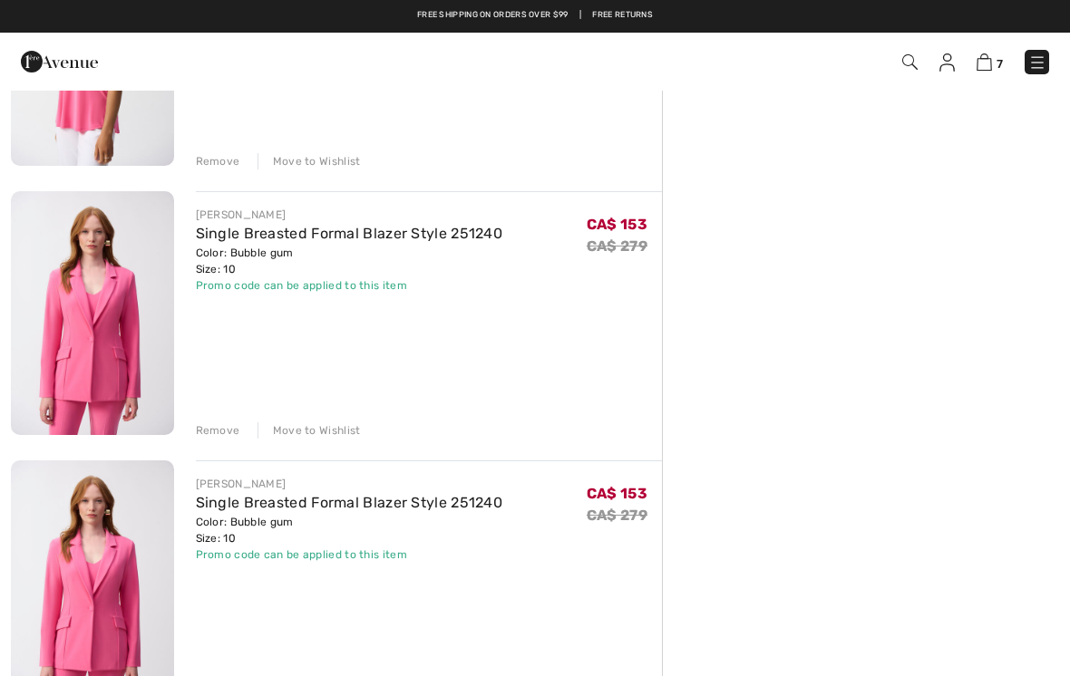
scroll to position [1394, 0]
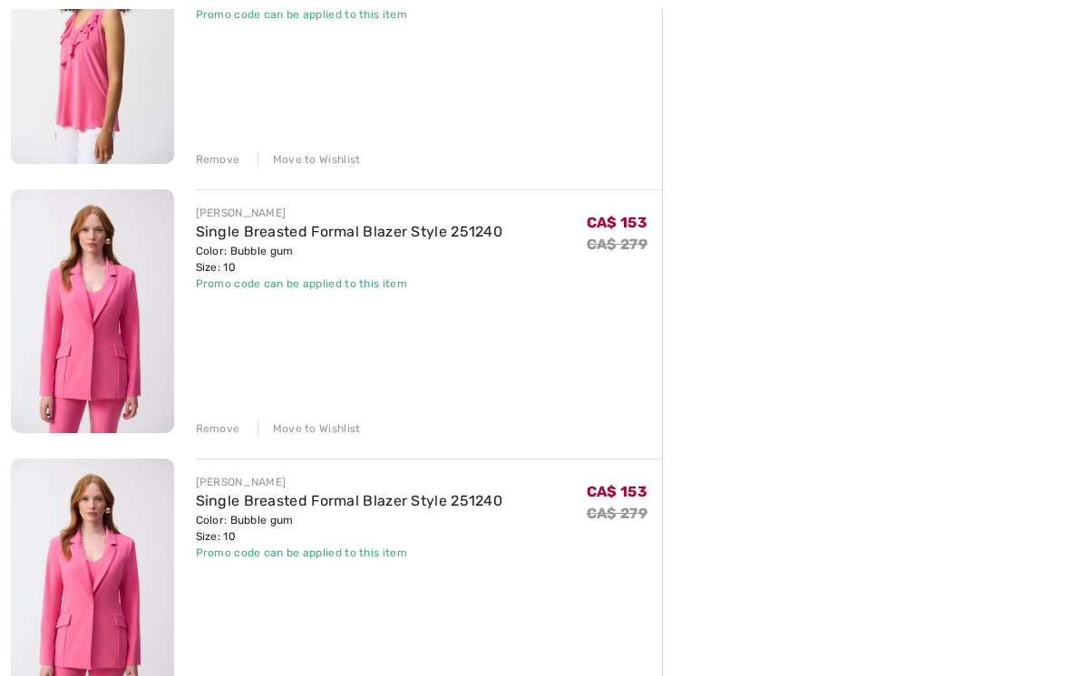
click at [220, 425] on div "Remove" at bounding box center [218, 429] width 44 height 16
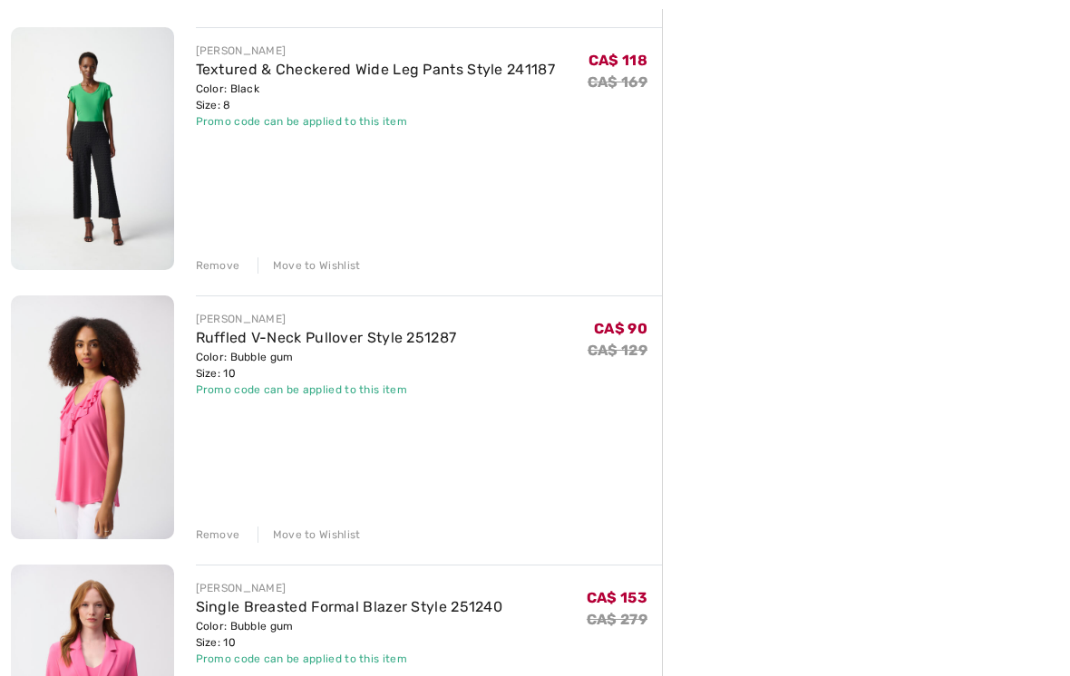
scroll to position [1019, 0]
click at [257, 345] on link "Ruffled V-Neck Pullover Style 251287" at bounding box center [326, 337] width 261 height 17
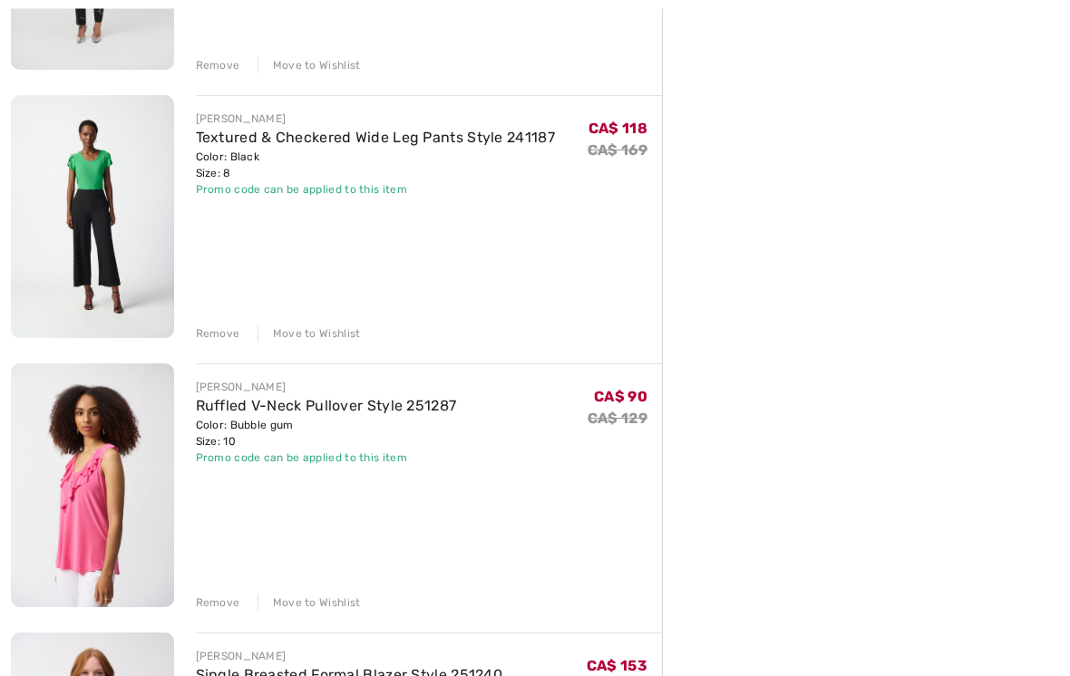
scroll to position [952, 0]
click at [137, 209] on img at bounding box center [92, 216] width 163 height 244
click at [121, 187] on img at bounding box center [92, 216] width 163 height 244
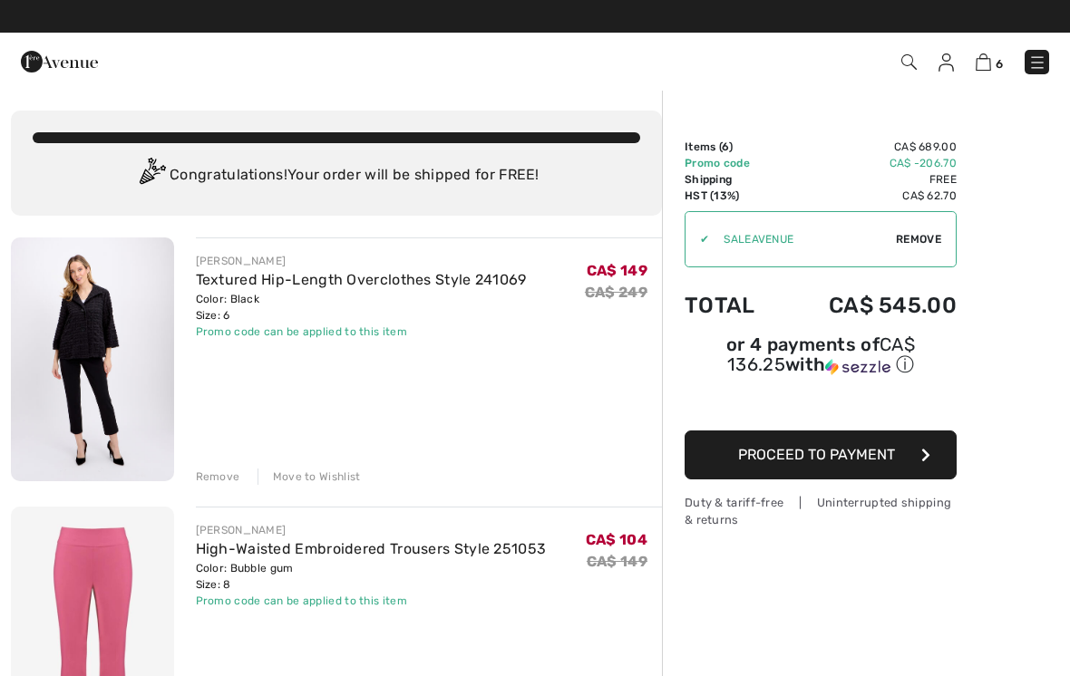
click at [889, 467] on button "Proceed to Payment" at bounding box center [820, 455] width 272 height 49
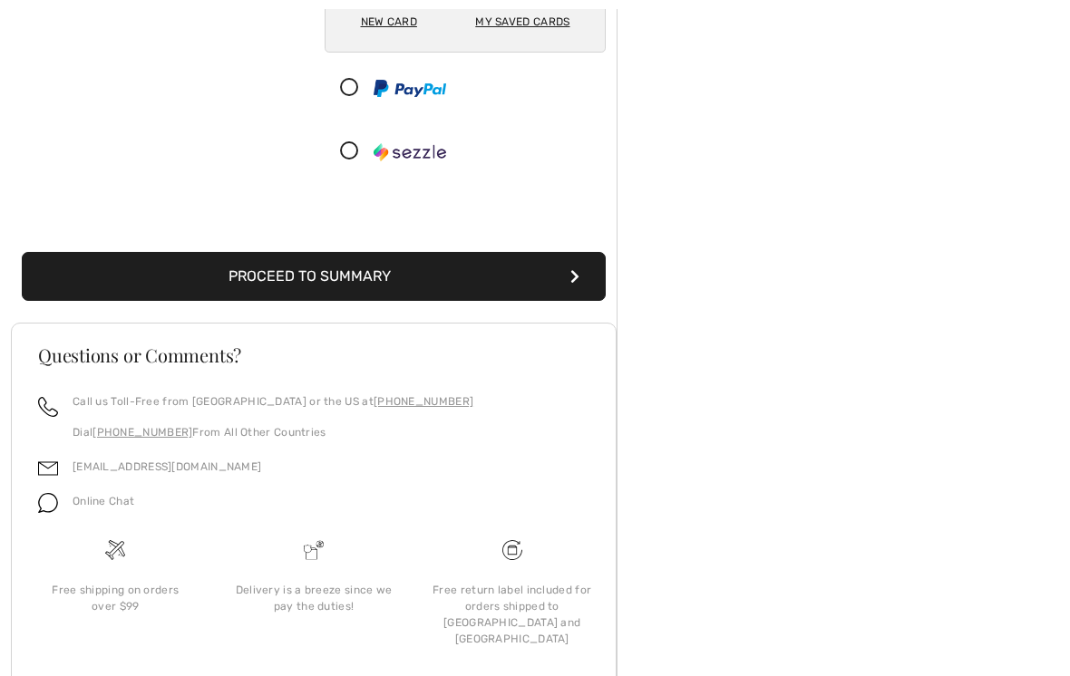
scroll to position [305, 0]
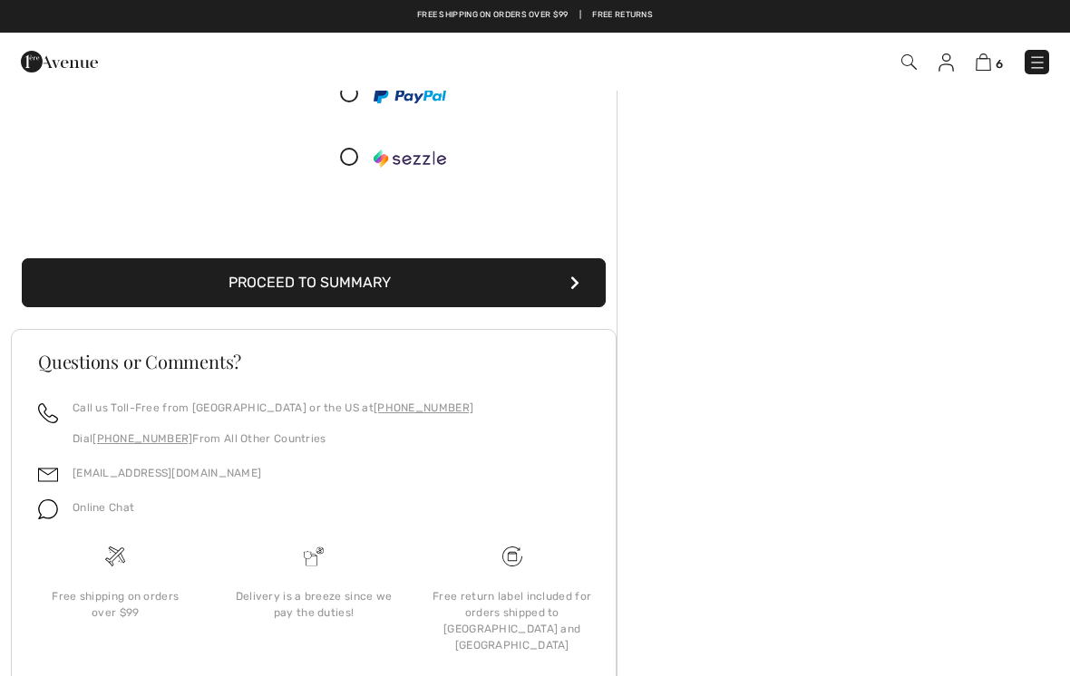
click at [485, 286] on button "Proceed to Summary" at bounding box center [314, 282] width 584 height 49
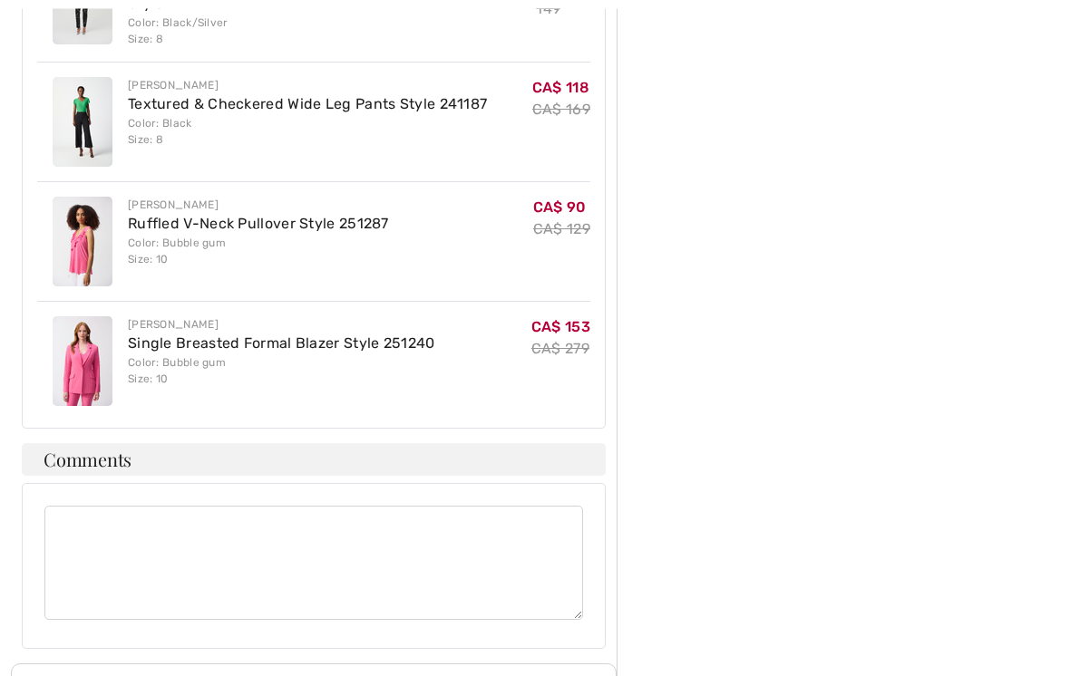
scroll to position [1503, 0]
click at [285, 539] on textarea at bounding box center [313, 563] width 538 height 114
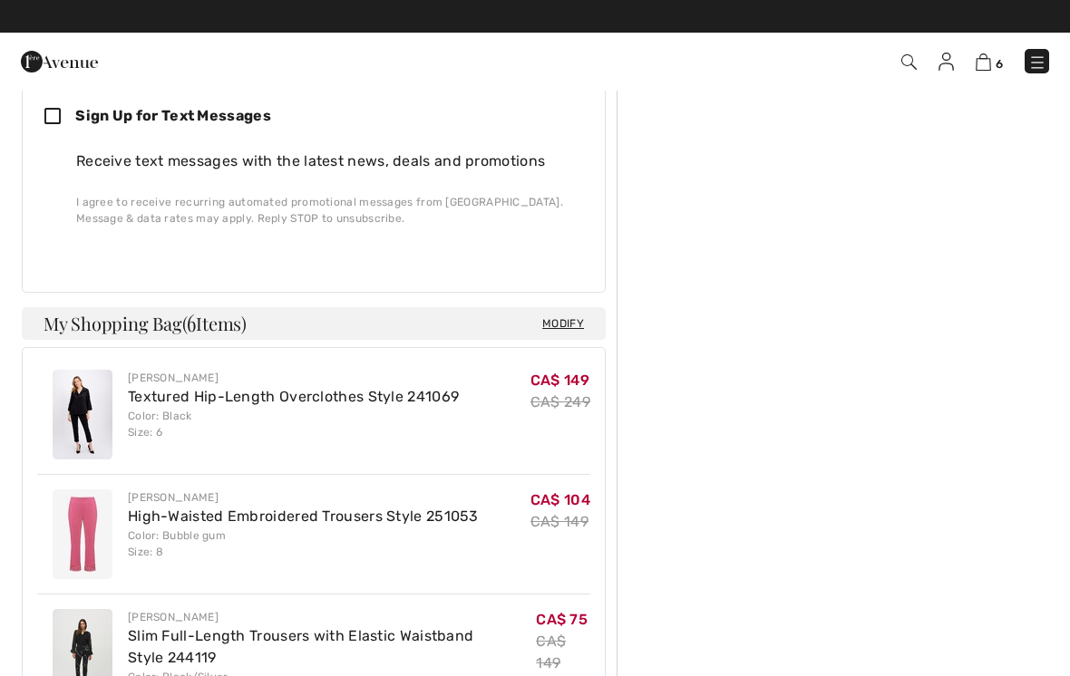
scroll to position [782, 0]
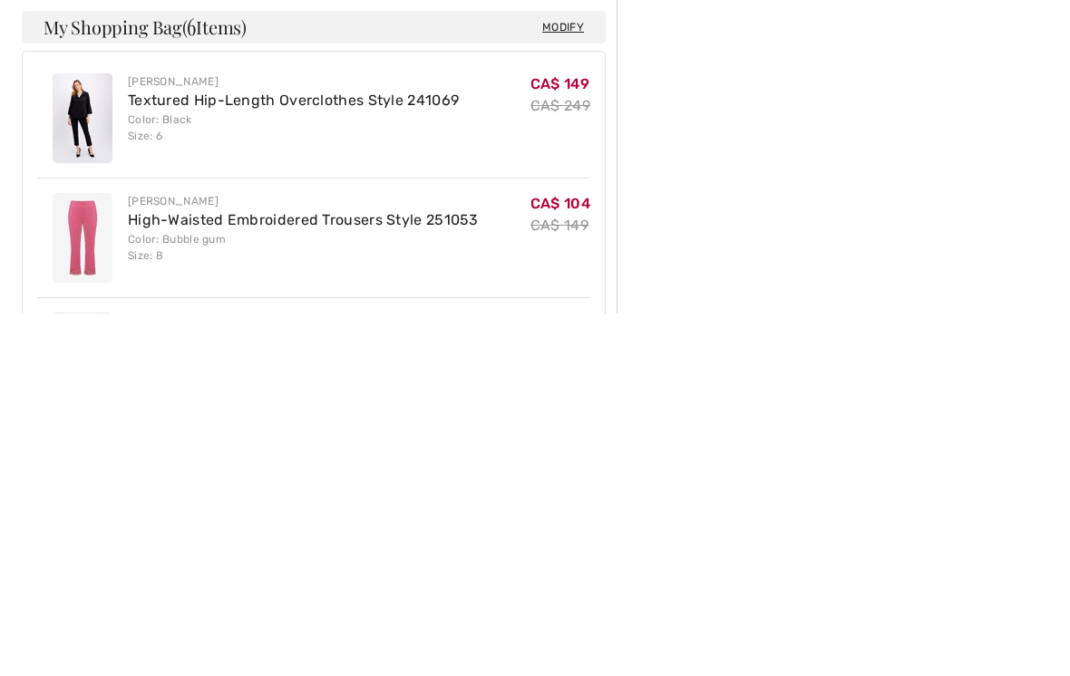
click at [548, 436] on div "CA$ 149 CA$ 249" at bounding box center [560, 481] width 60 height 90
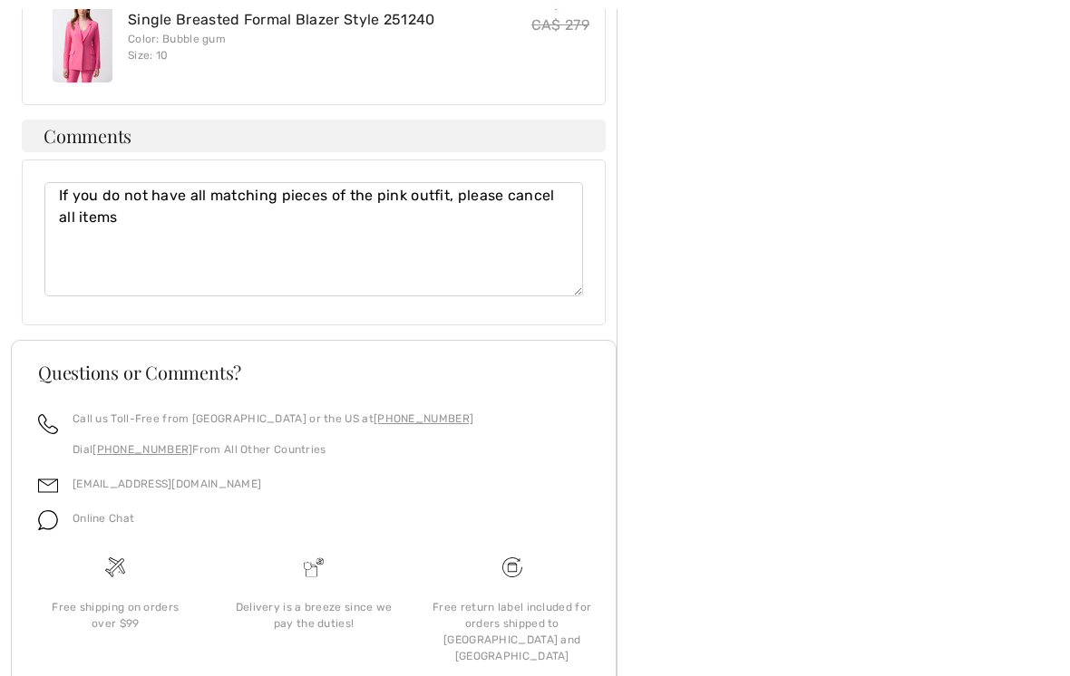
scroll to position [1827, 0]
click at [567, 199] on textarea "If you do not have all matching pieces of the pink outfit, please cancel all it…" at bounding box center [313, 239] width 538 height 114
click at [361, 256] on textarea "If you do not have all matching pieces of the pink outfit, please cancel all 3 …" at bounding box center [313, 239] width 538 height 114
click at [208, 187] on textarea "If you do not have all matching pieces of the pink outfit, please cancel all 3 …" at bounding box center [313, 239] width 538 height 114
click at [293, 219] on textarea "If you do not have all three matching pieces of the pink outfit, please cancel …" at bounding box center [313, 239] width 538 height 114
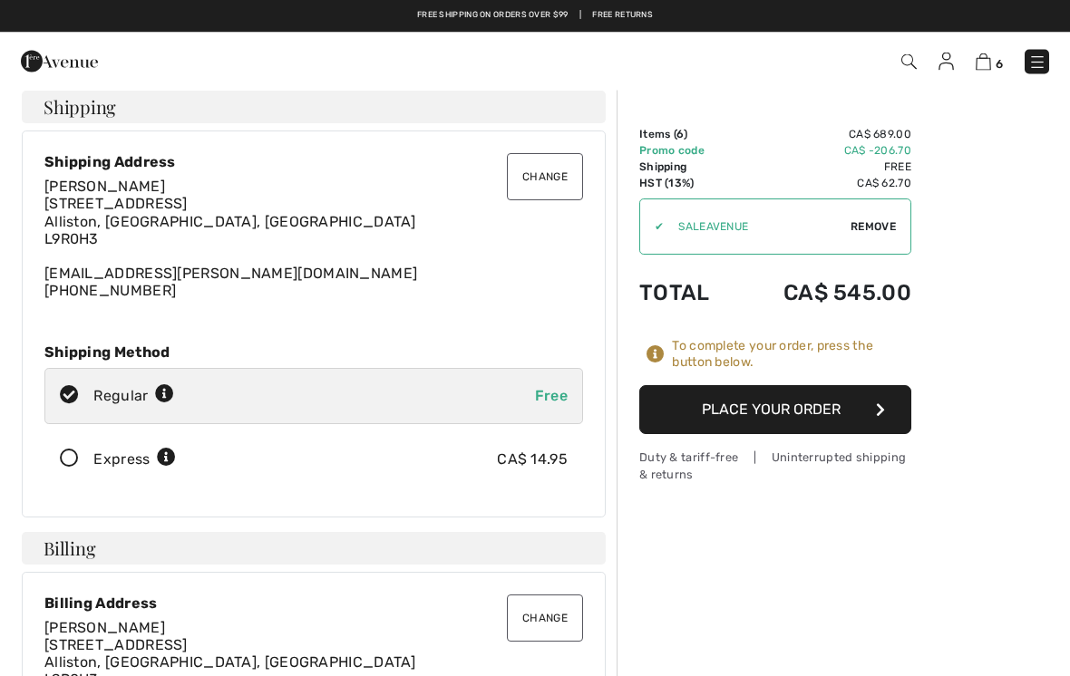
scroll to position [0, 0]
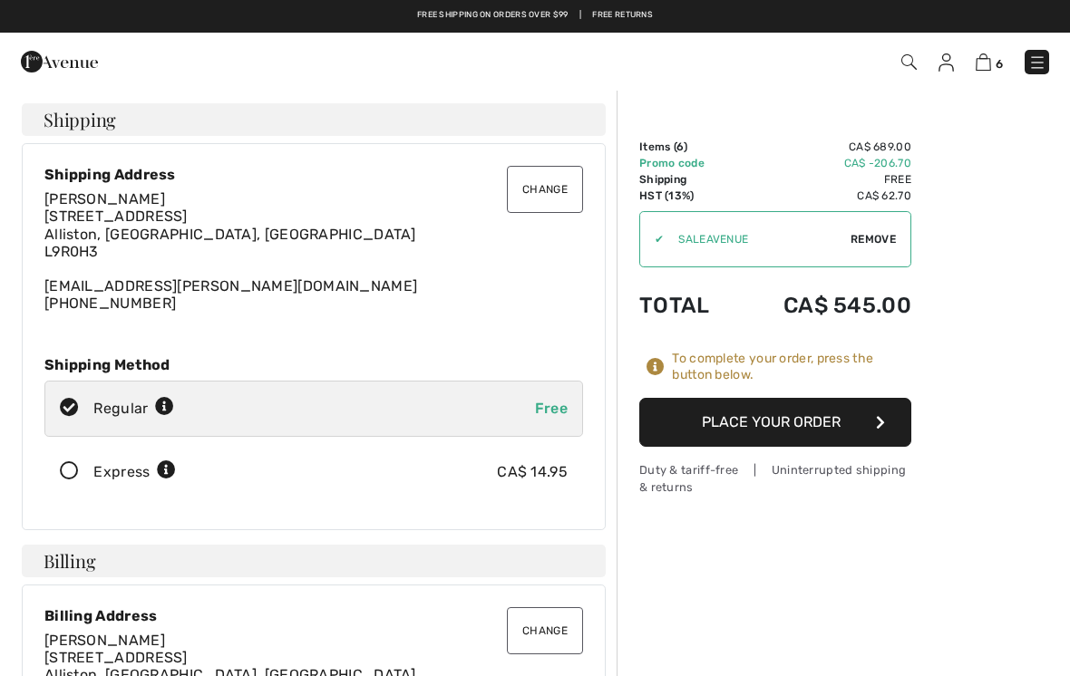
type textarea "If you do not have all three matching pieces of the pink outfit, please cancel …"
click at [838, 422] on button "Place Your Order" at bounding box center [775, 422] width 272 height 49
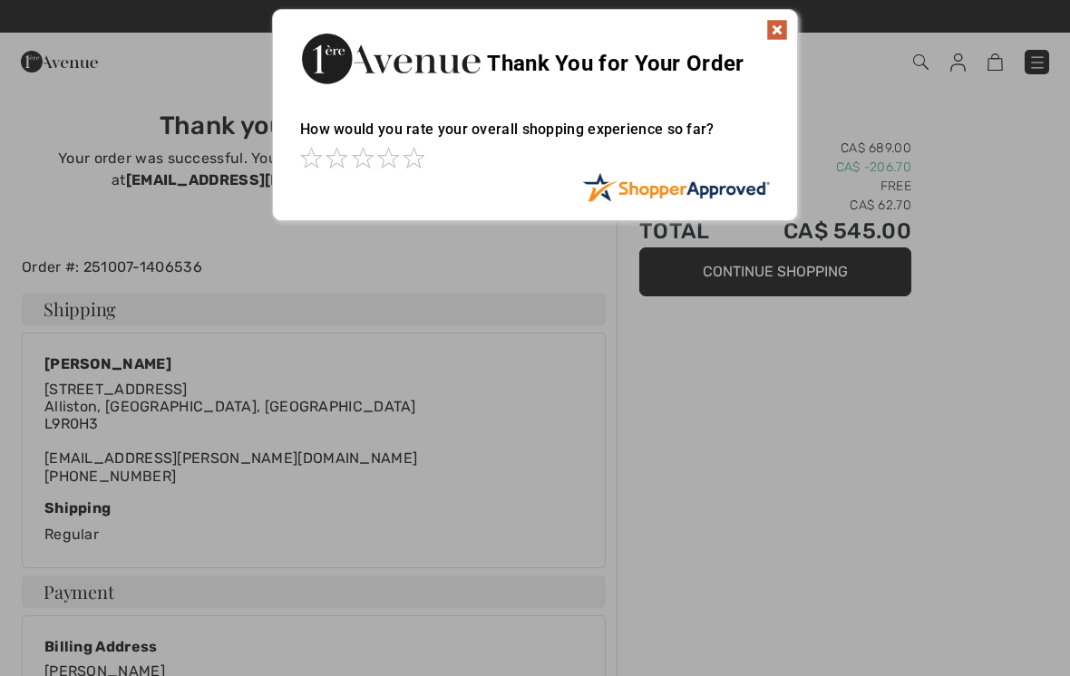
click at [768, 21] on img at bounding box center [777, 30] width 22 height 22
